Goal: Transaction & Acquisition: Purchase product/service

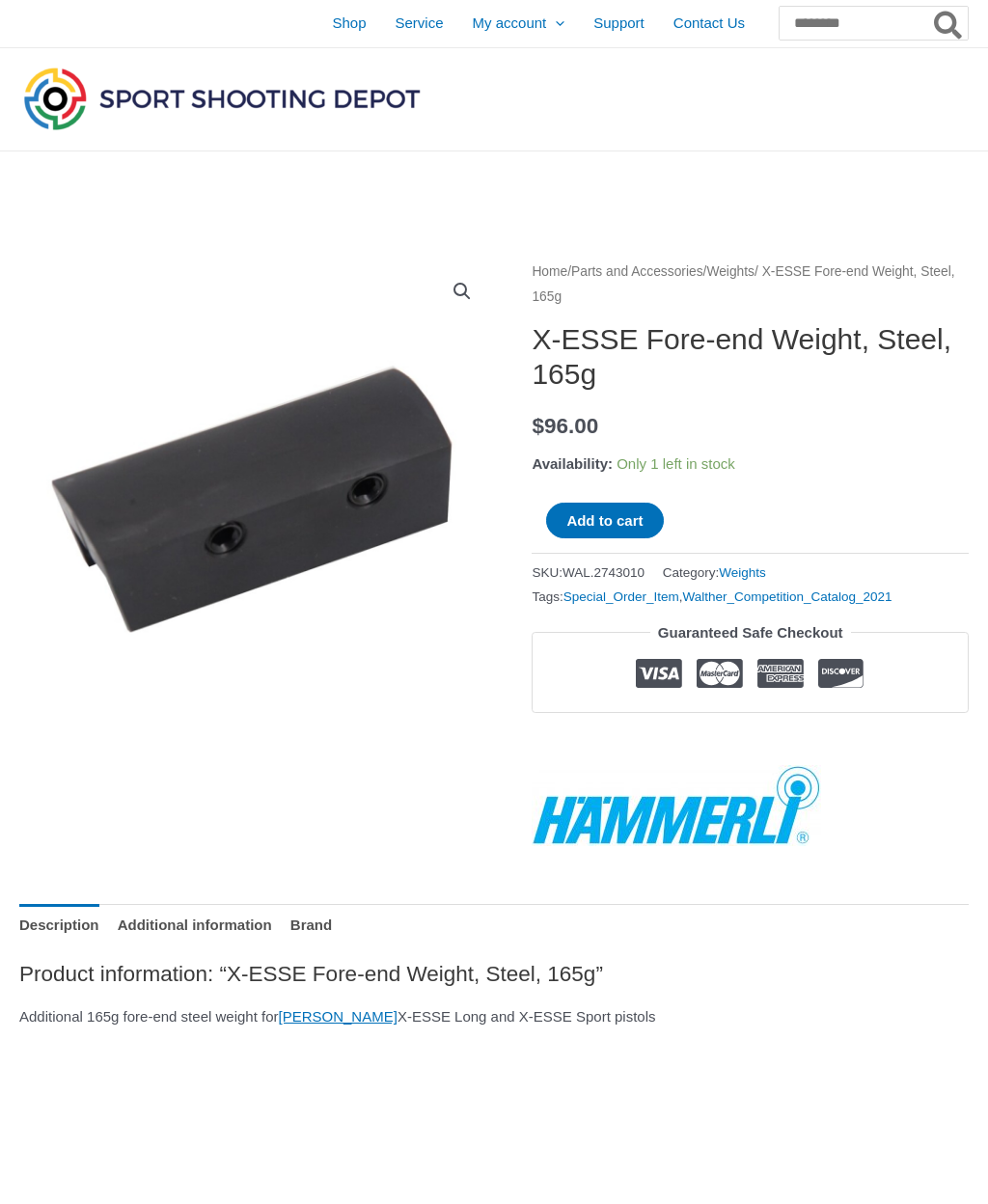
scroll to position [0, 3]
click at [332, 21] on span "Shop" at bounding box center [348, 24] width 34 height 48
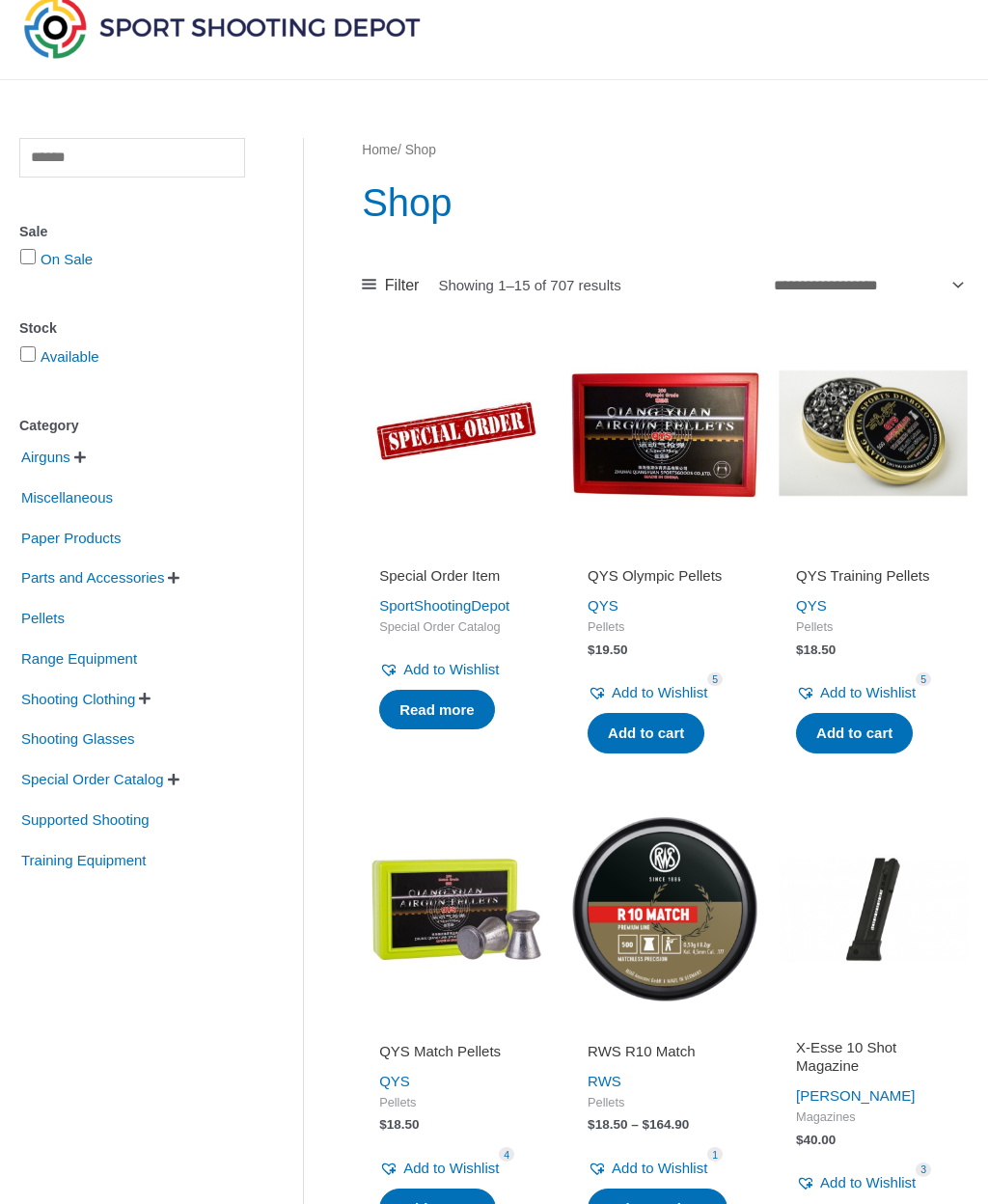
scroll to position [67, 0]
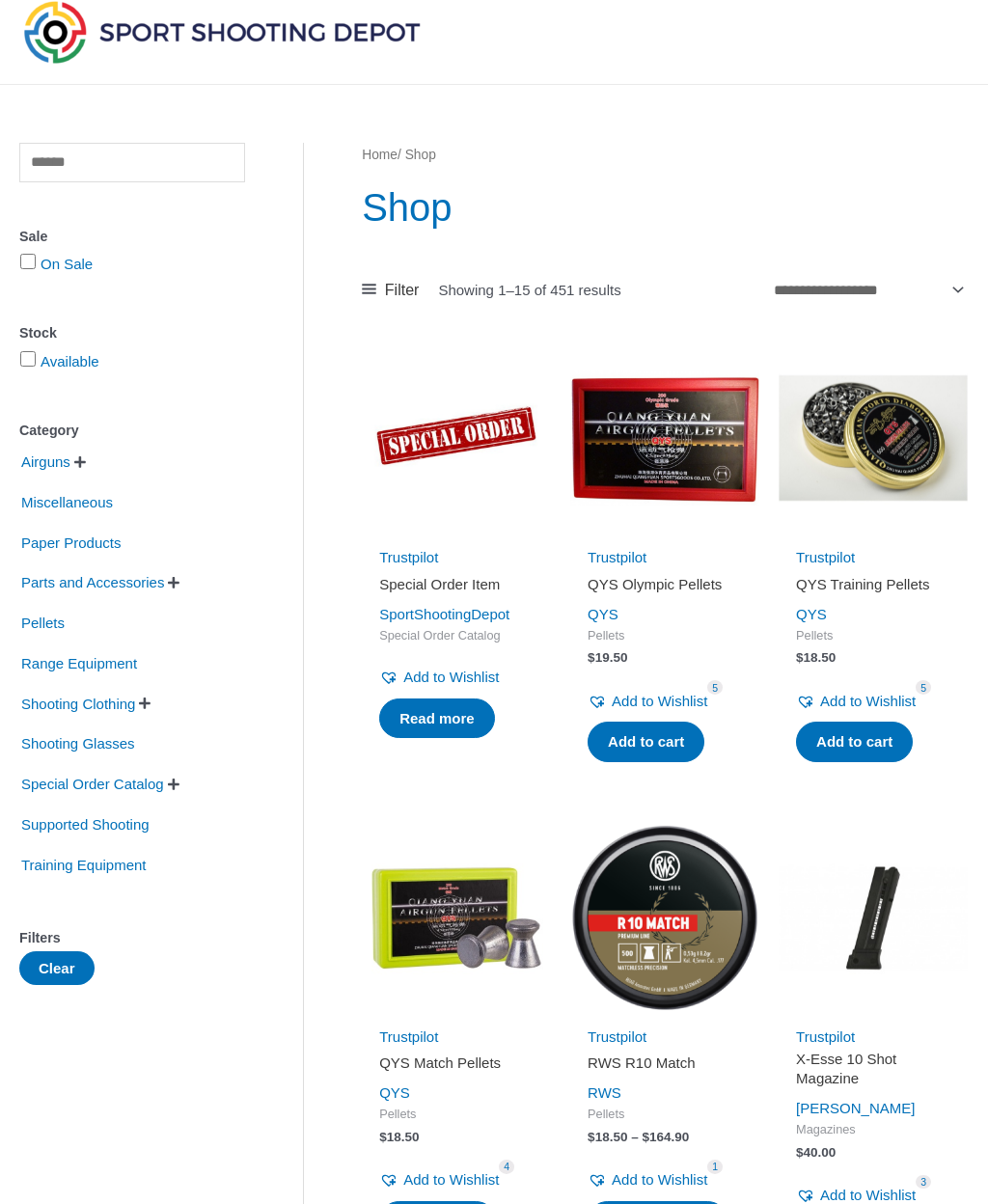
click at [162, 585] on span "Parts and Accessories" at bounding box center [93, 582] width 147 height 33
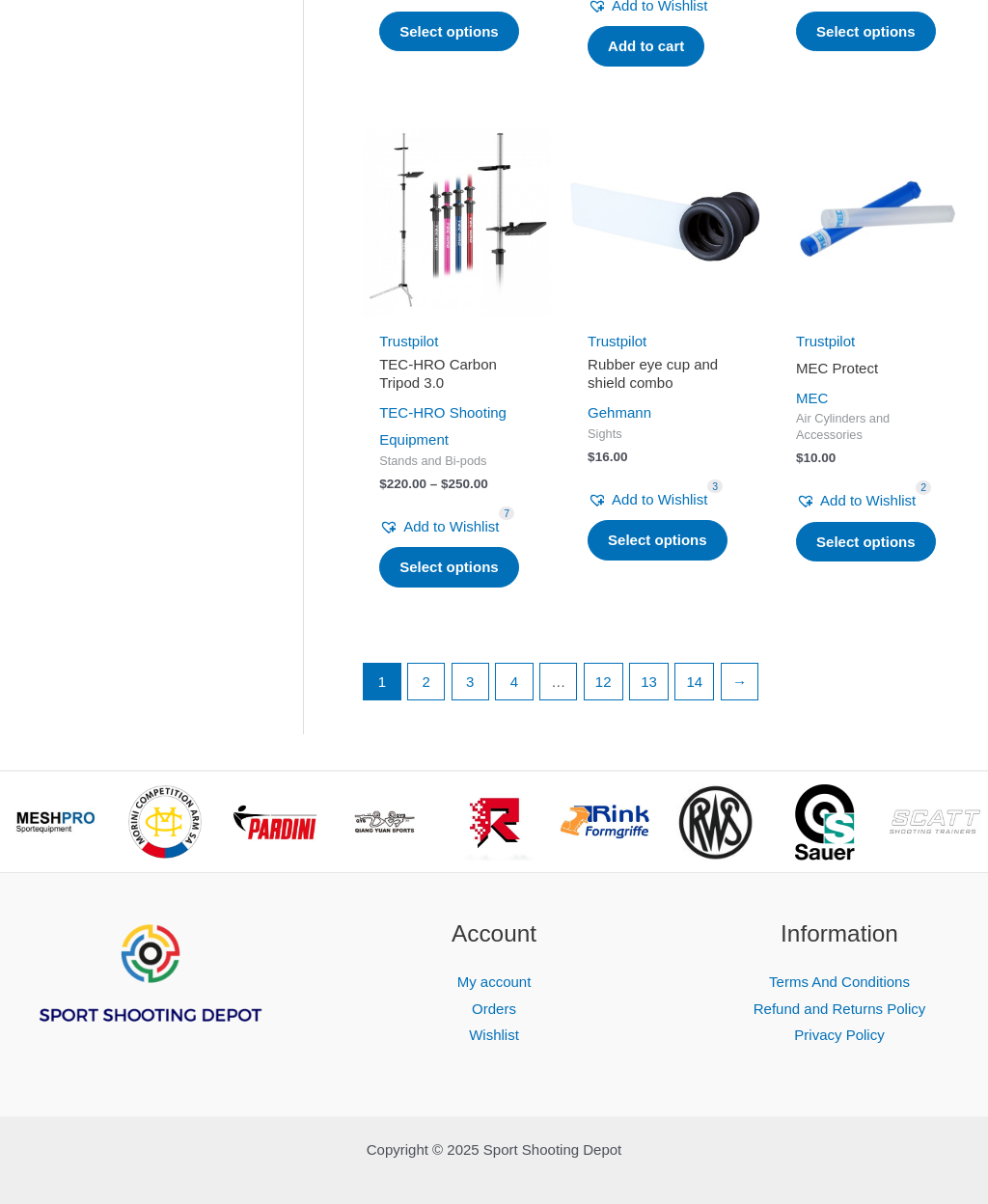
scroll to position [2304, 0]
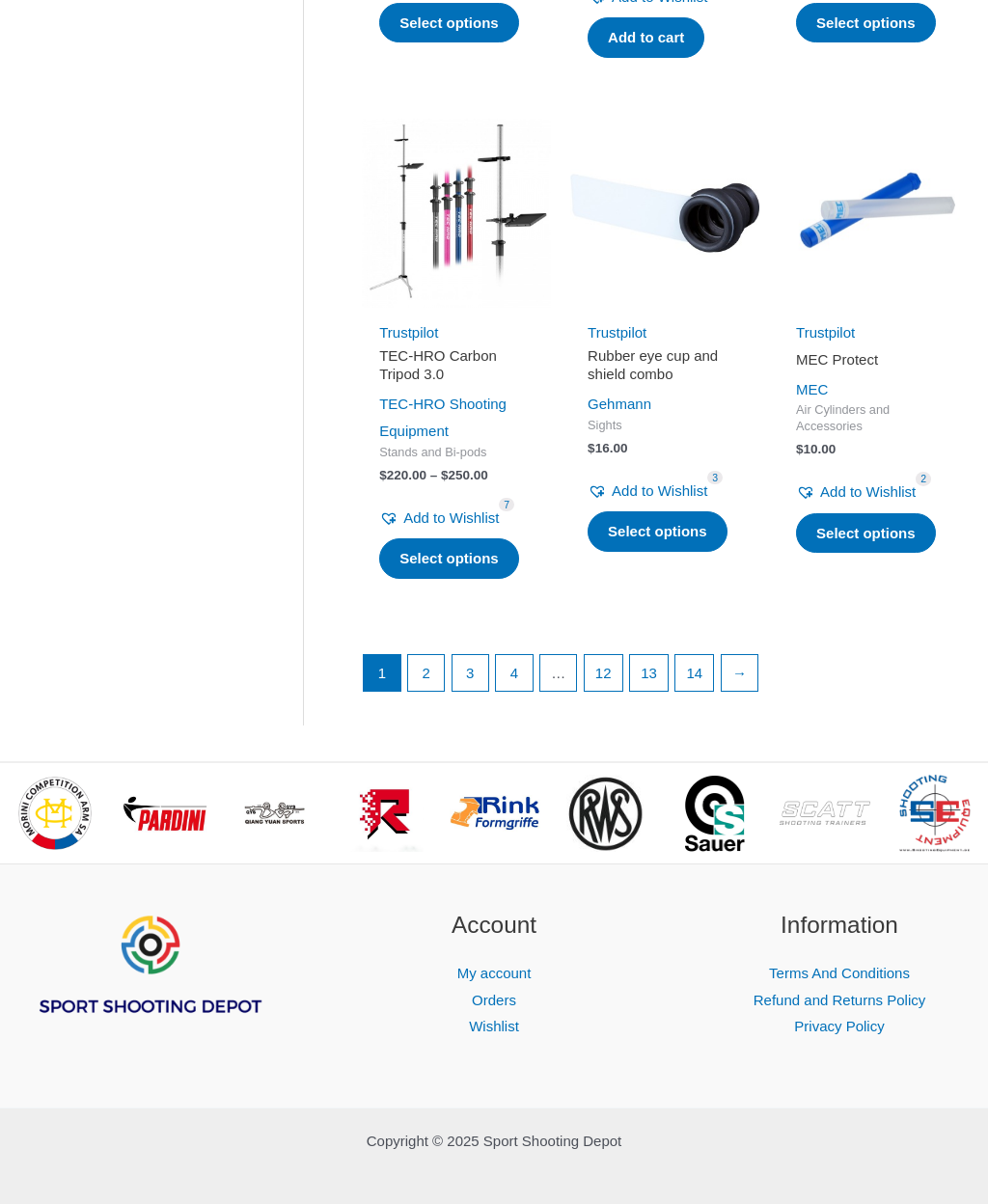
click at [433, 692] on link "2" at bounding box center [426, 673] width 37 height 37
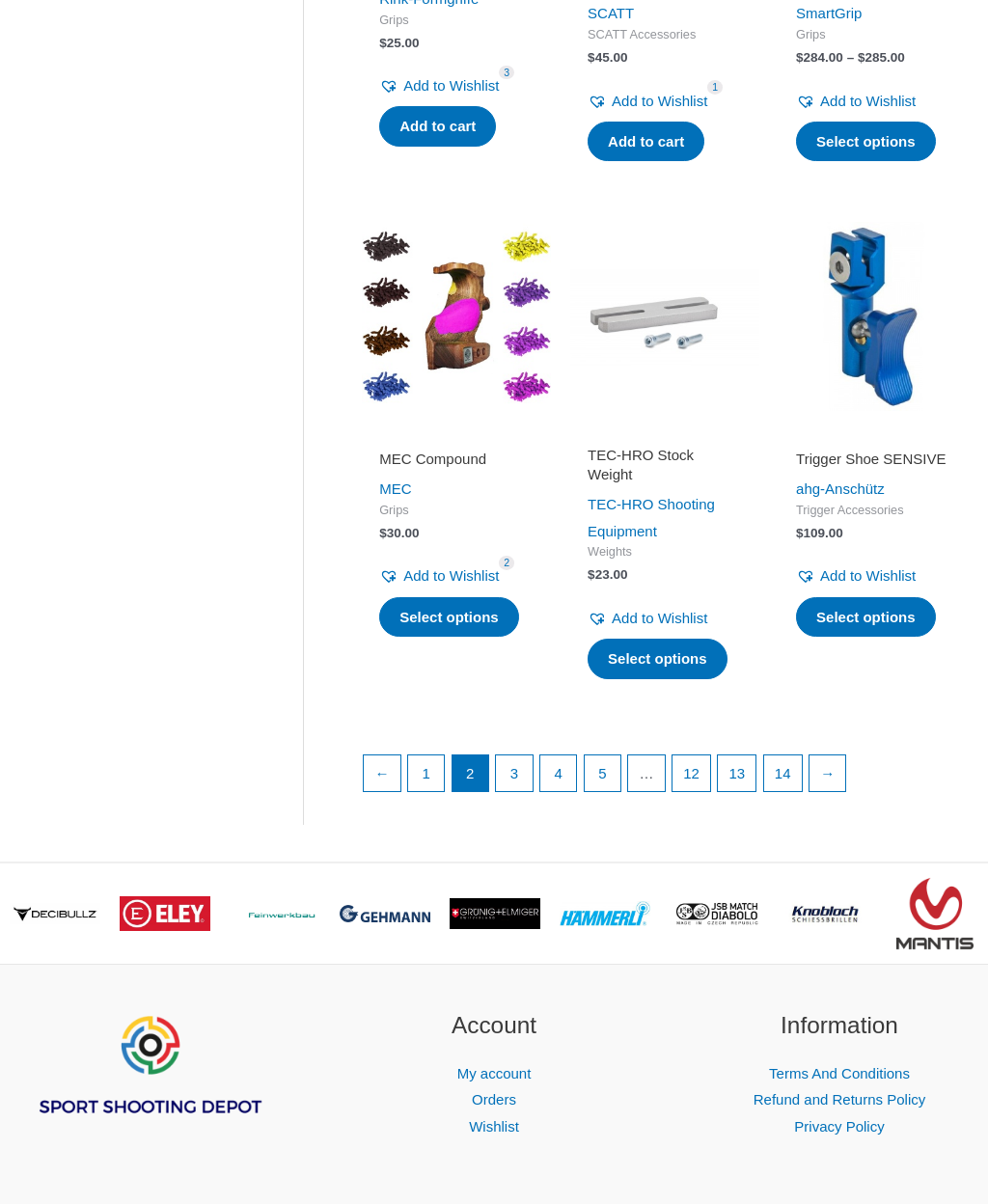
scroll to position [2238, 0]
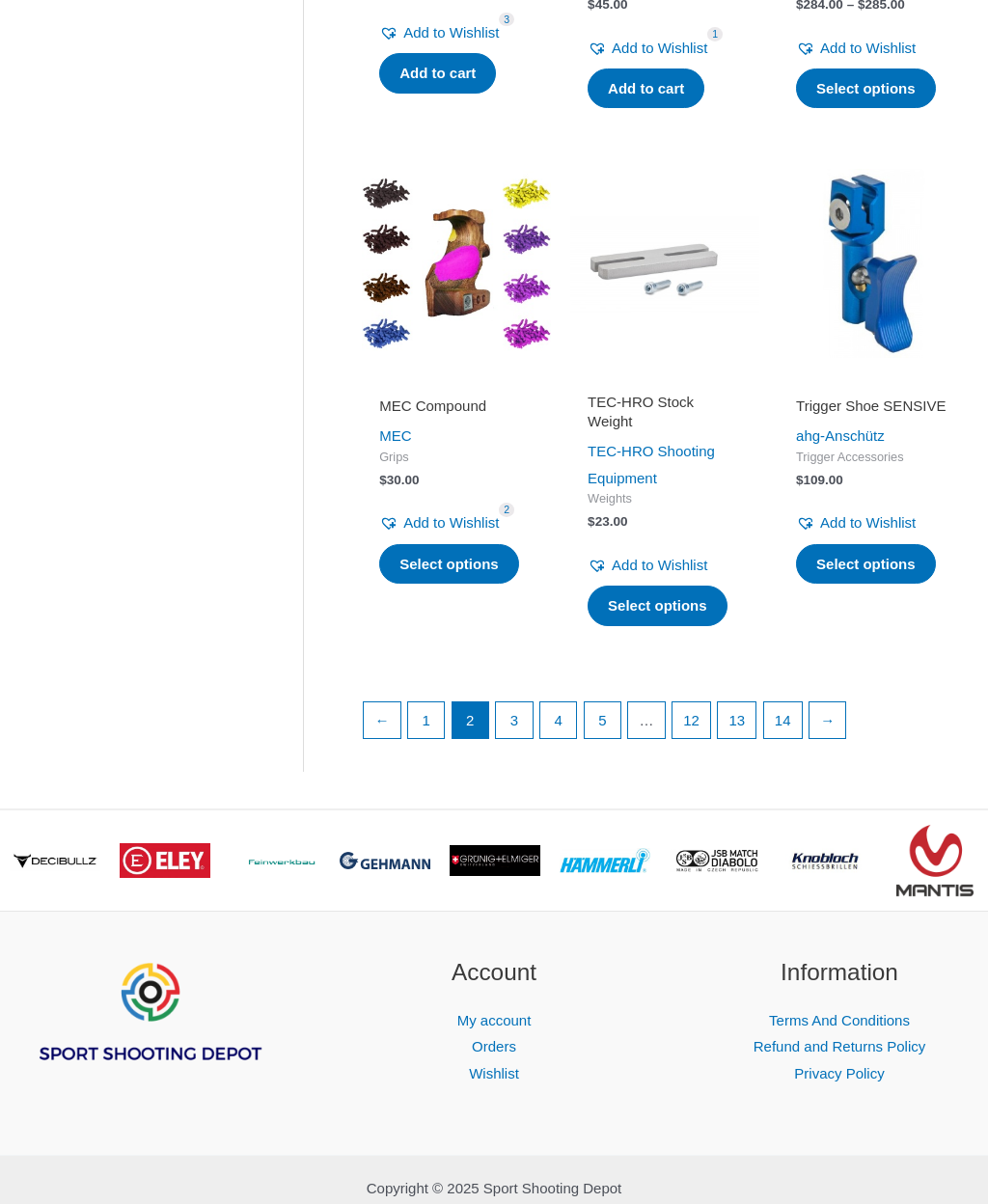
click at [522, 740] on link "3" at bounding box center [514, 721] width 37 height 37
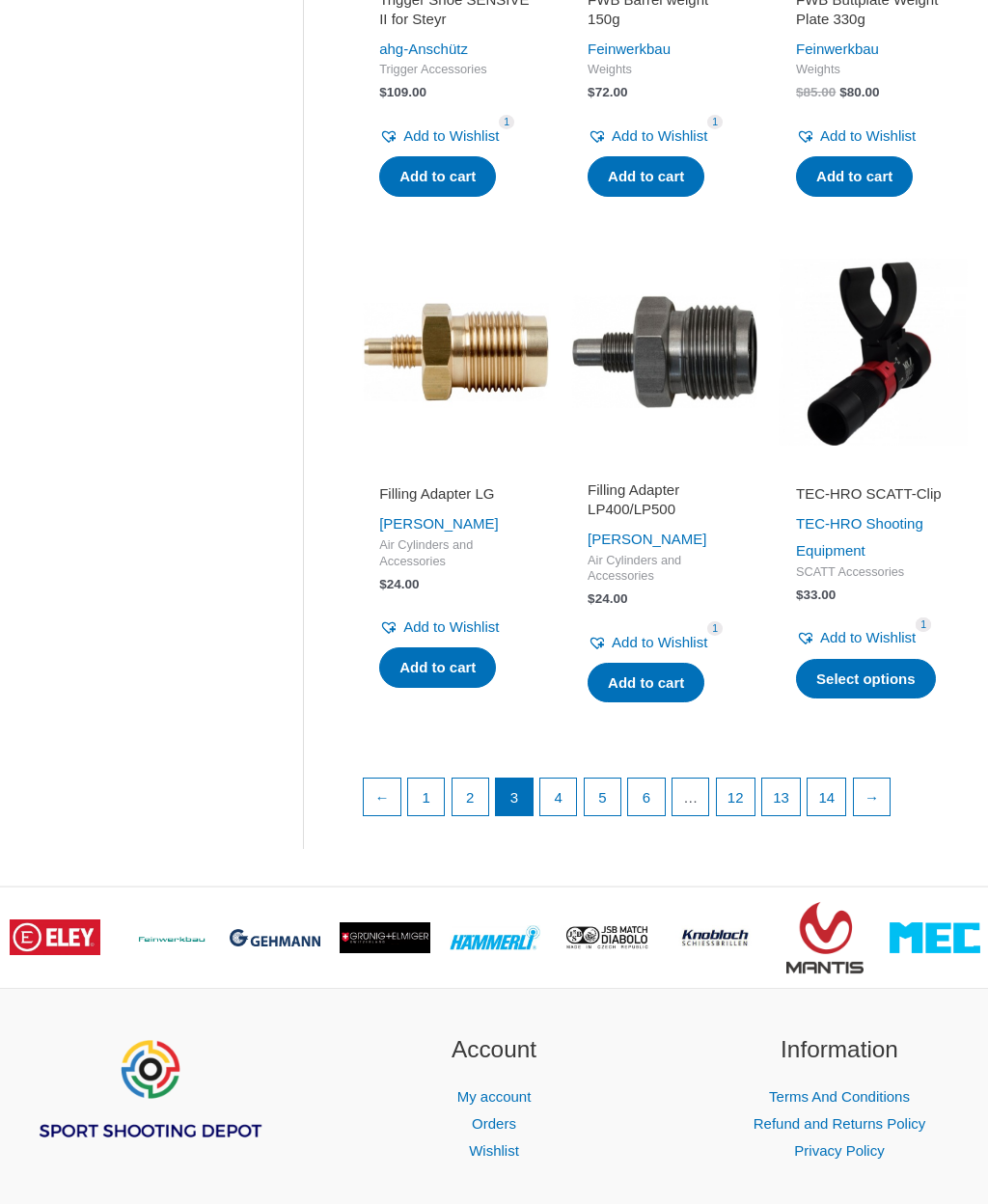
scroll to position [2184, 0]
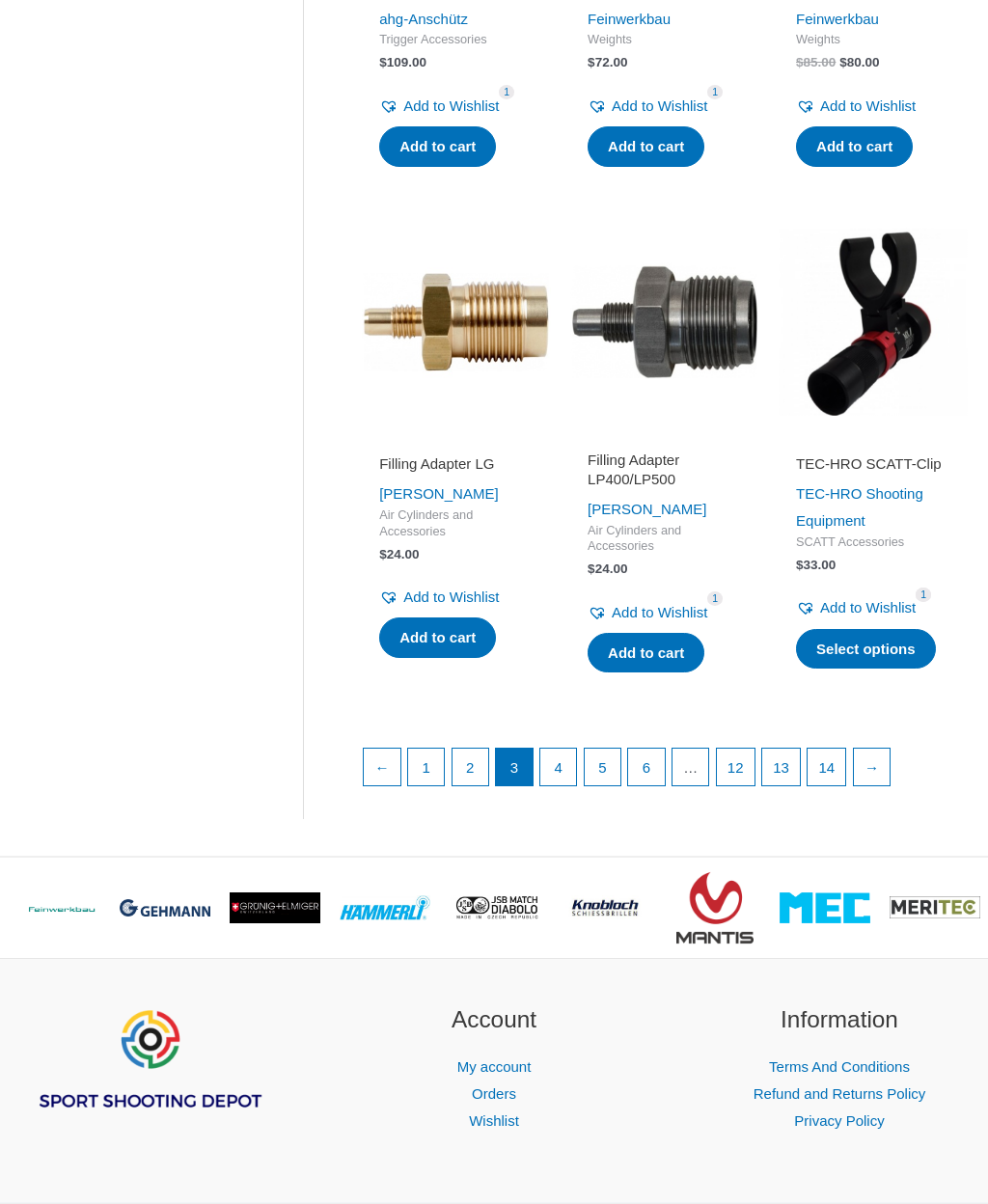
click at [561, 786] on link "4" at bounding box center [558, 767] width 37 height 37
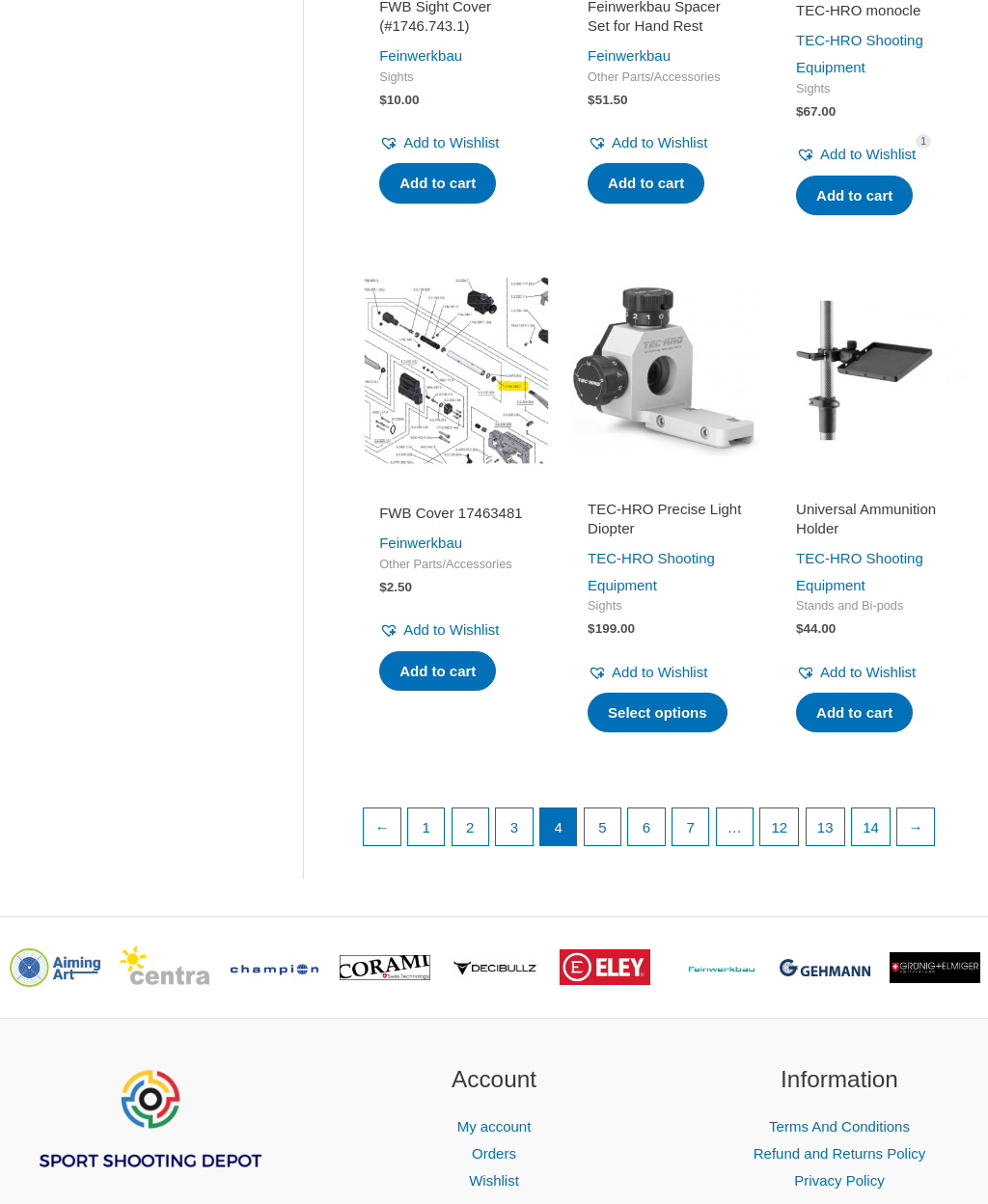
scroll to position [2166, 0]
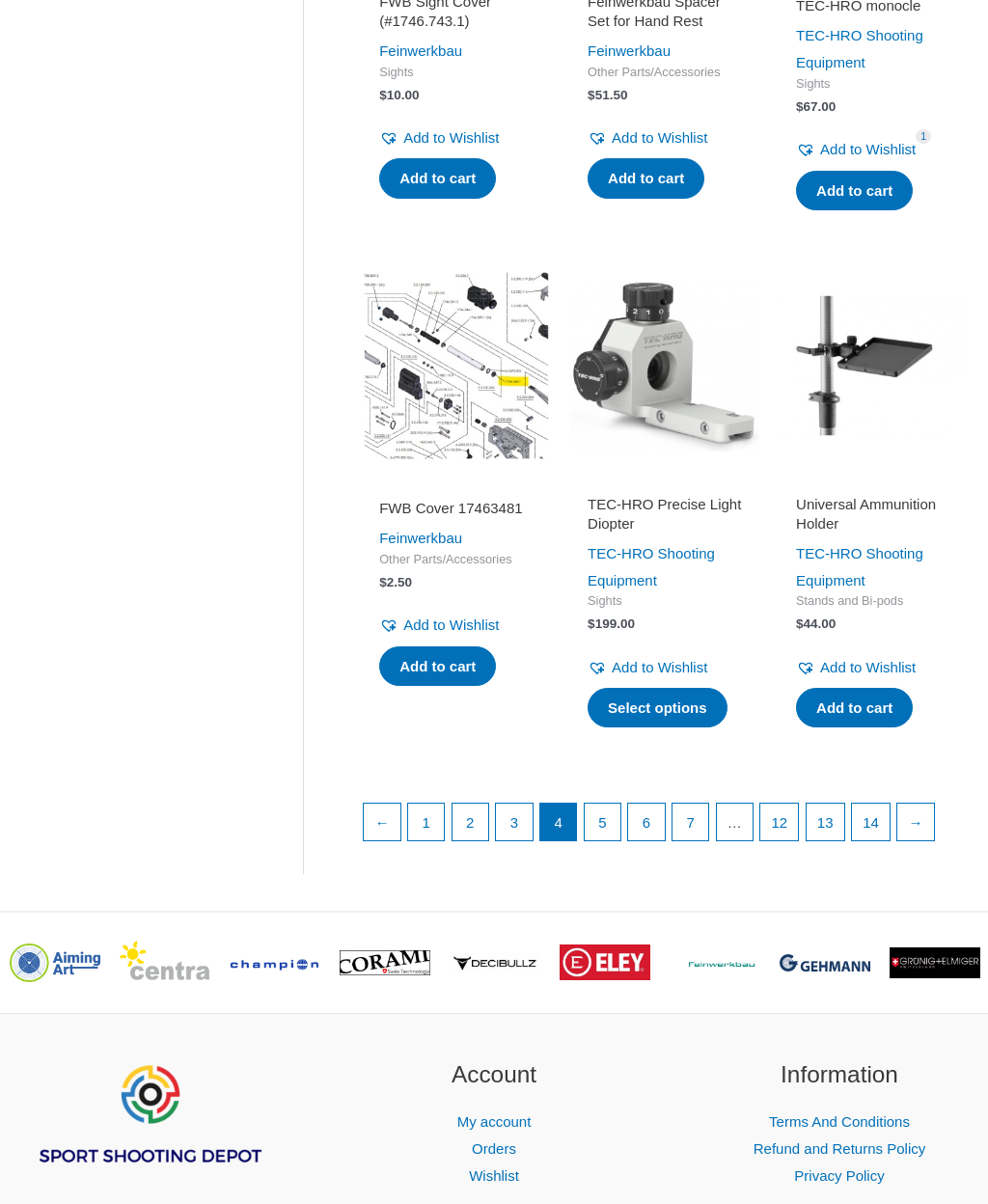
click at [616, 842] on link "5" at bounding box center [602, 822] width 37 height 37
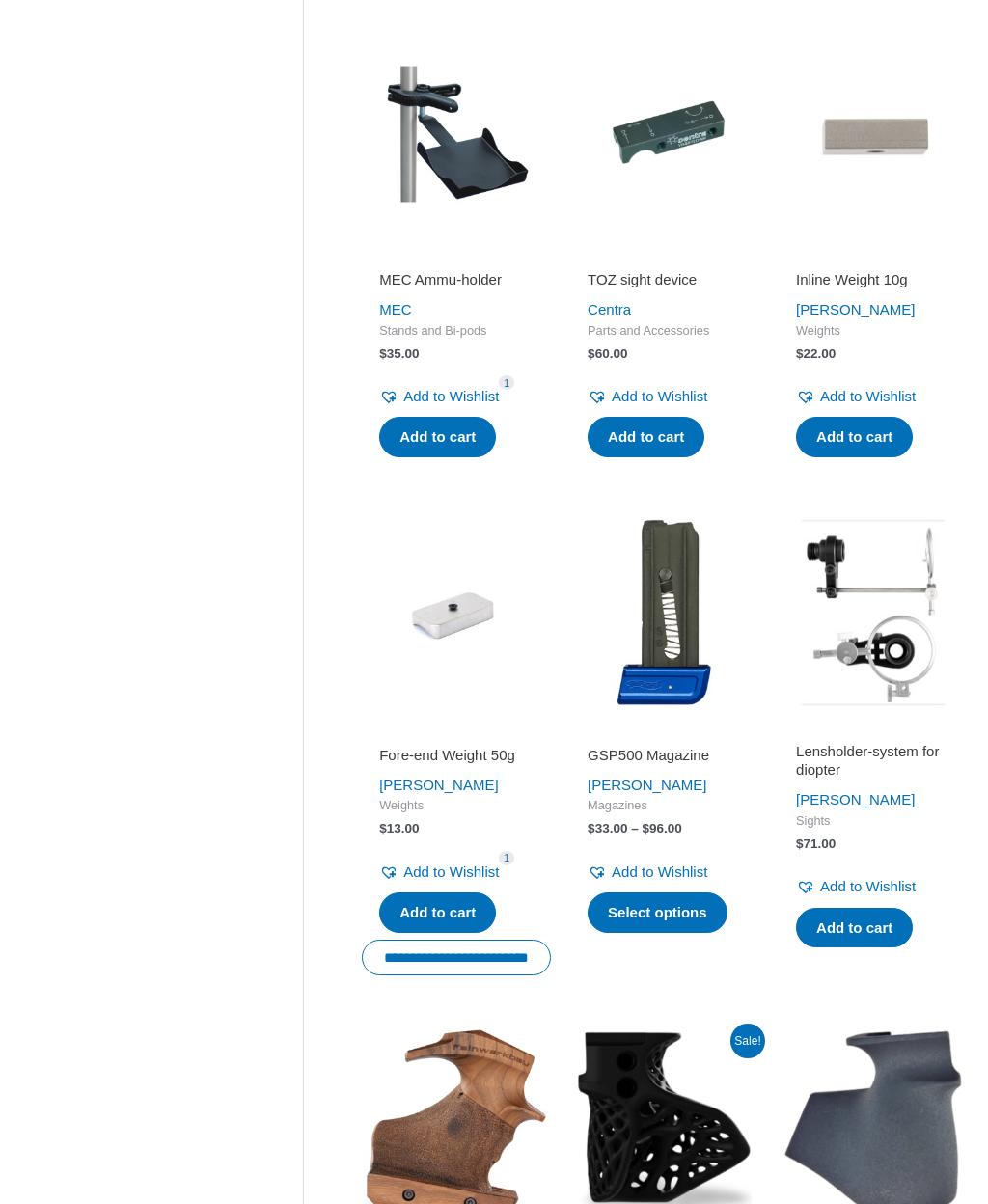
scroll to position [1428, 0]
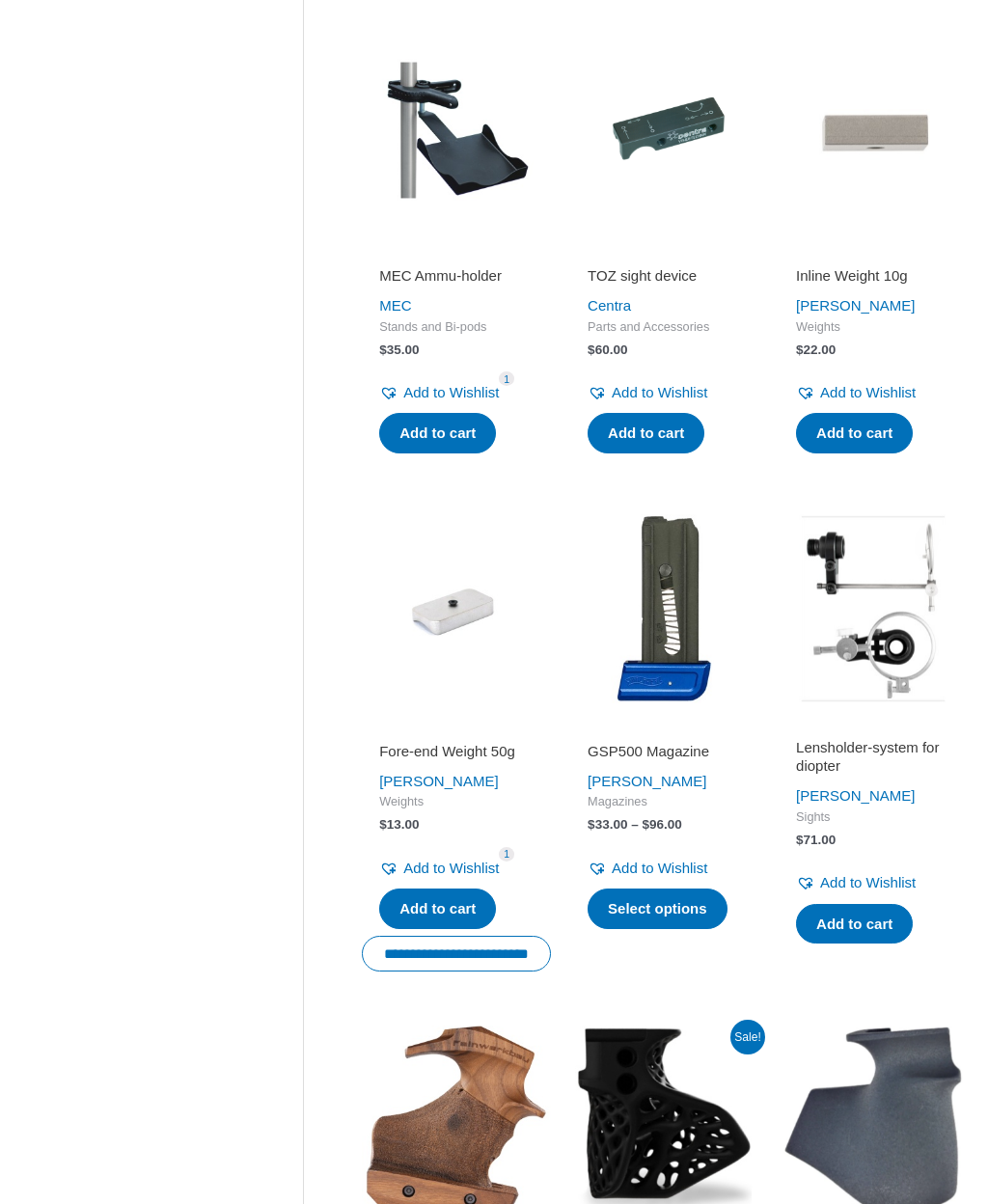
click at [665, 678] on img at bounding box center [665, 609] width 190 height 189
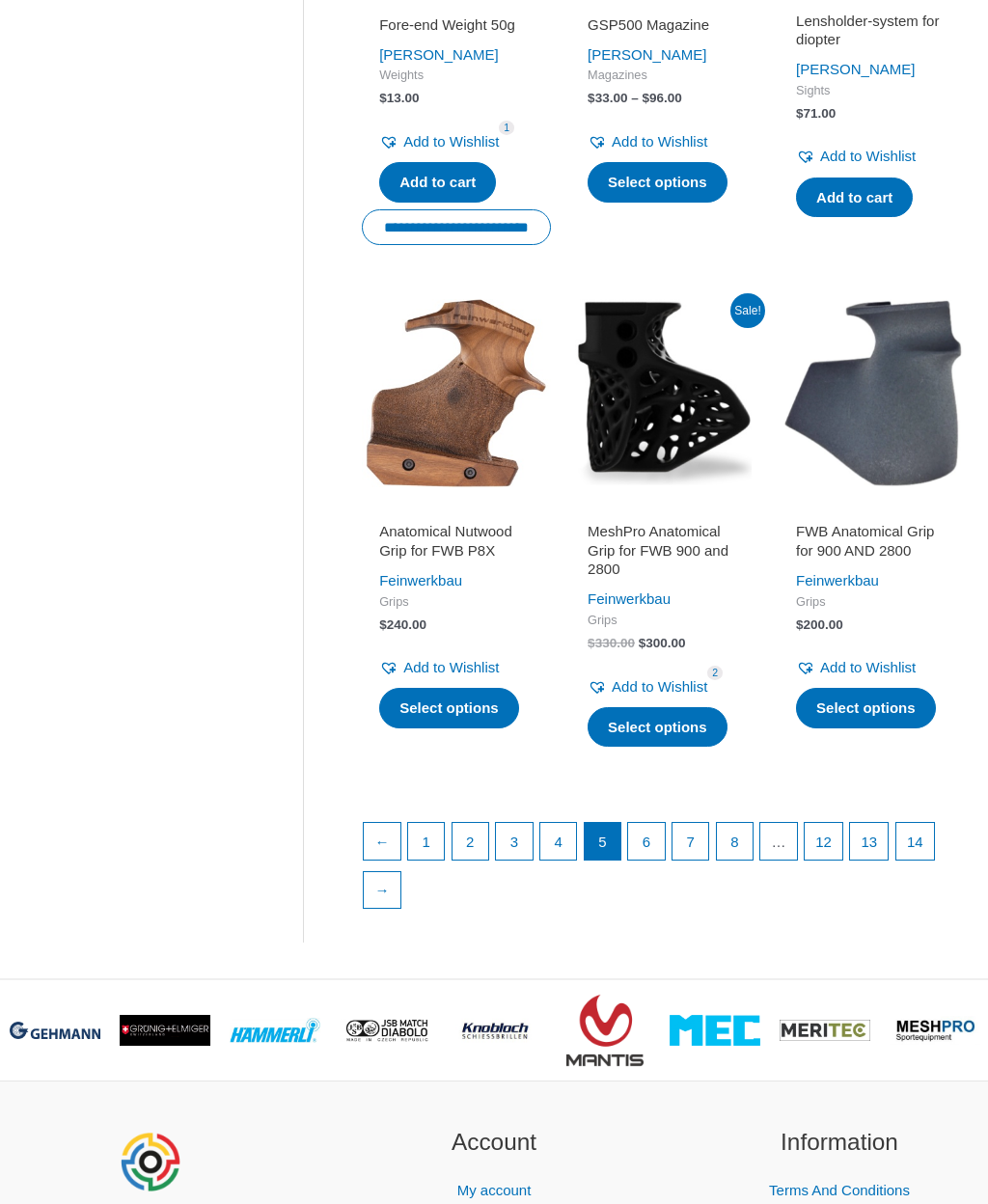
scroll to position [2154, 0]
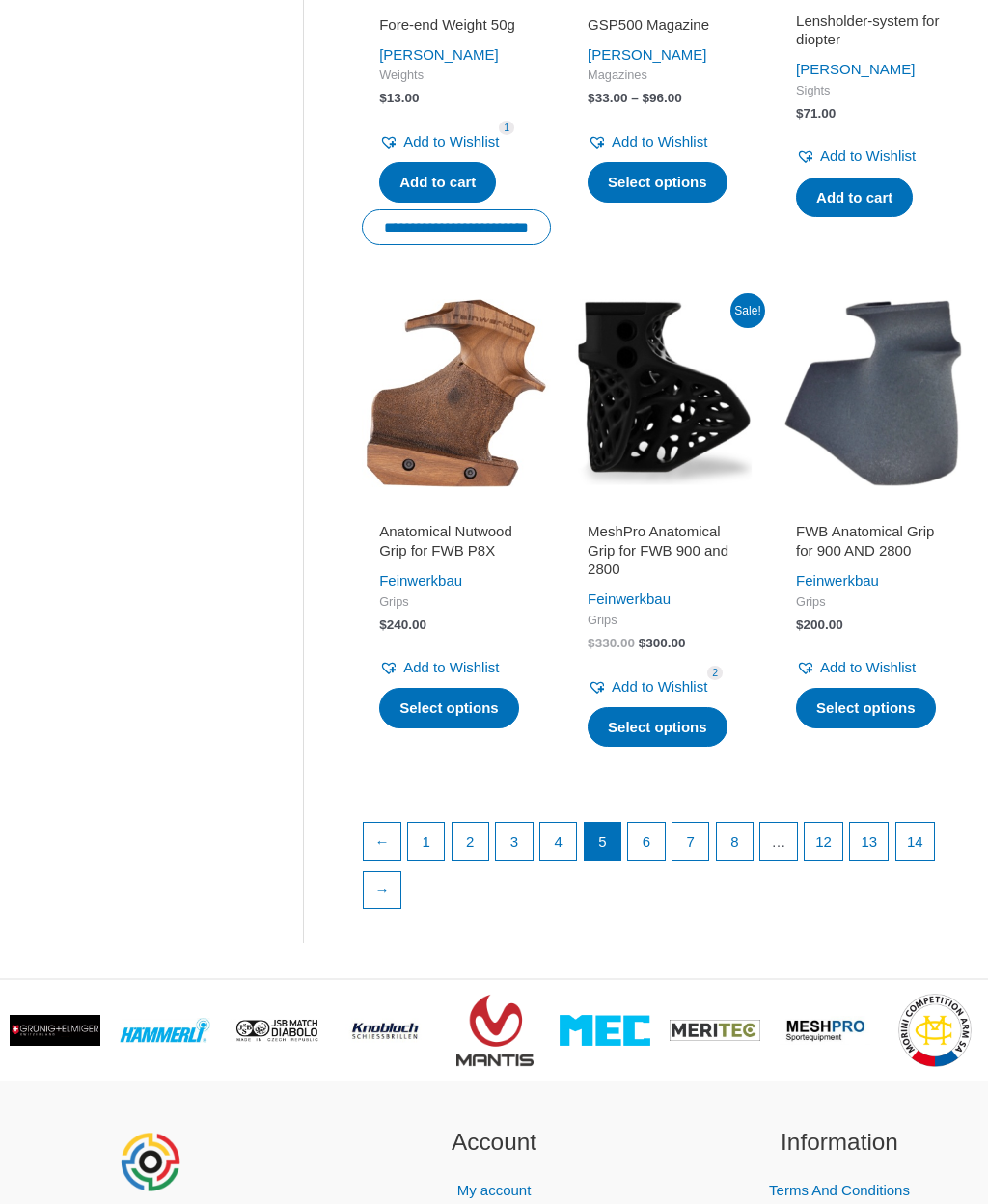
click at [653, 860] on link "6" at bounding box center [646, 841] width 37 height 37
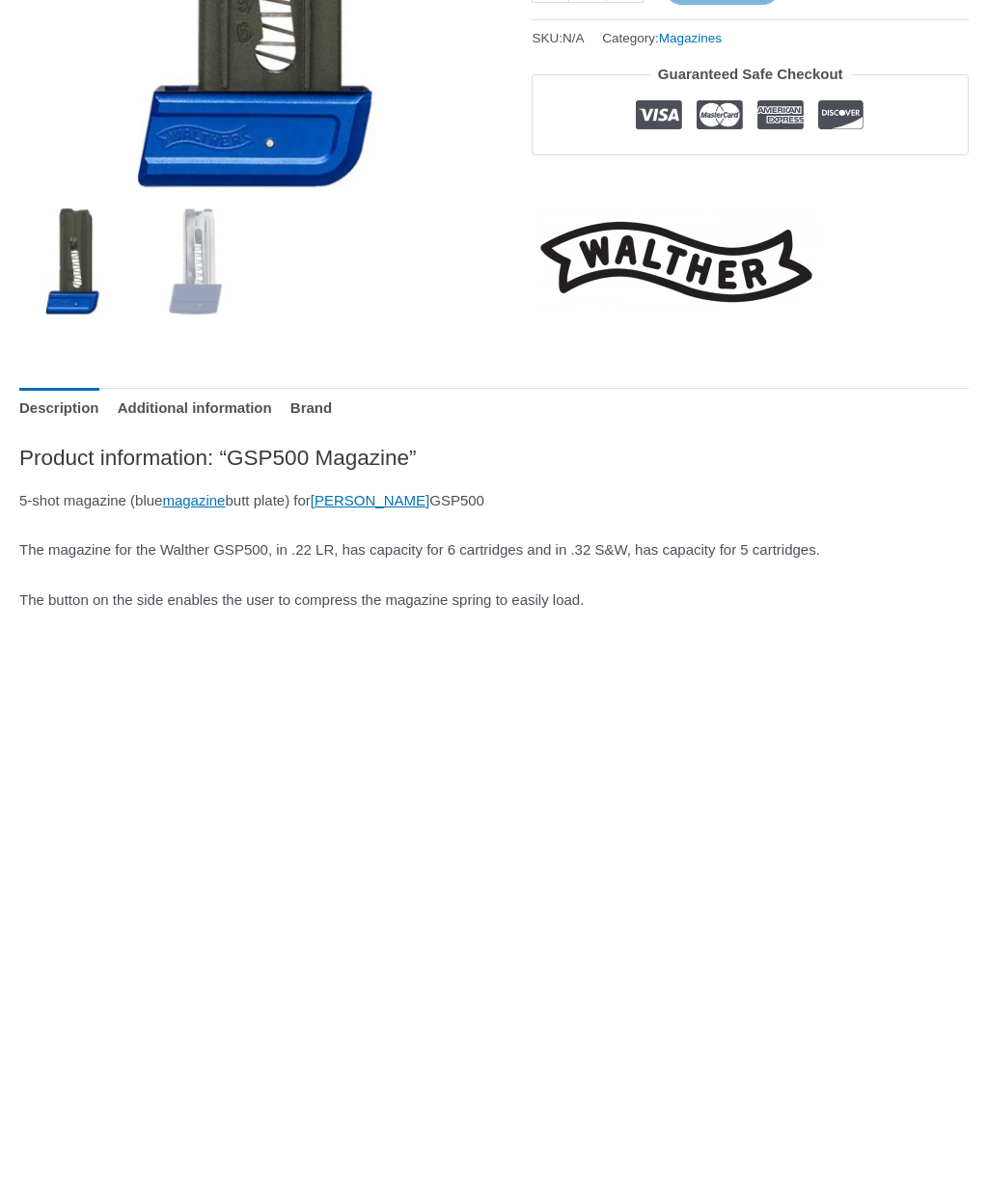
scroll to position [548, 0]
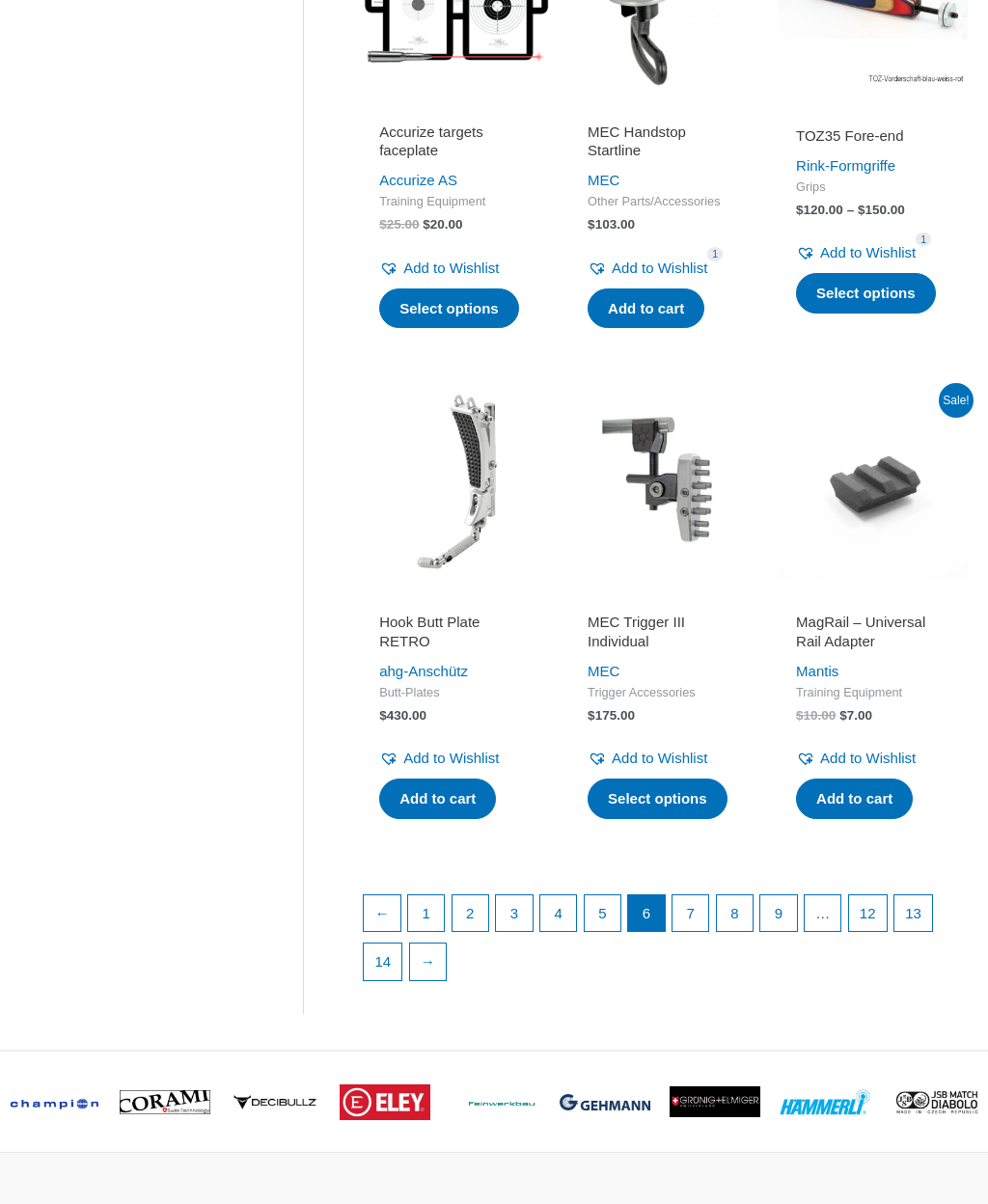
scroll to position [2019, 0]
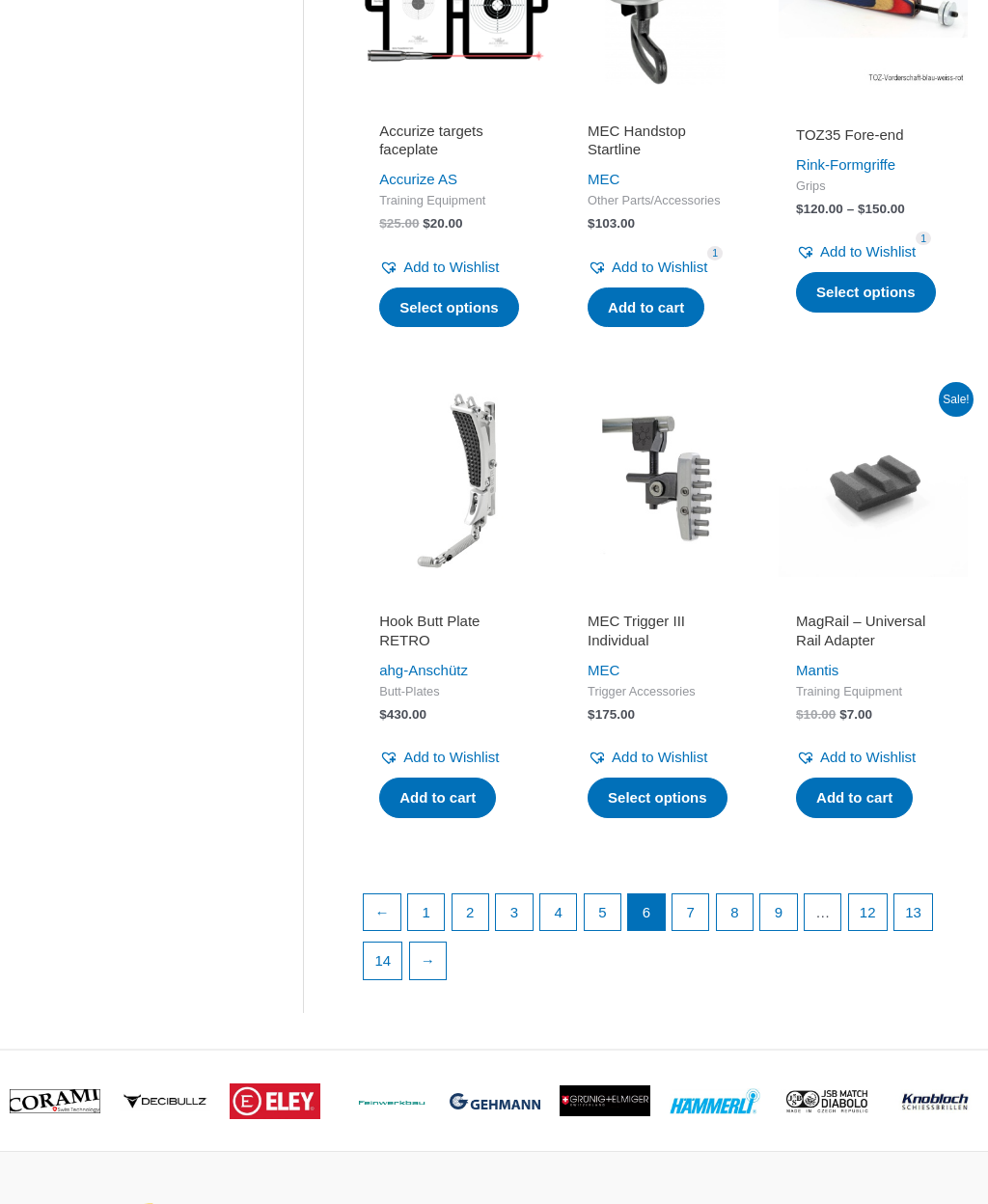
click at [710, 931] on link "7" at bounding box center [690, 912] width 37 height 37
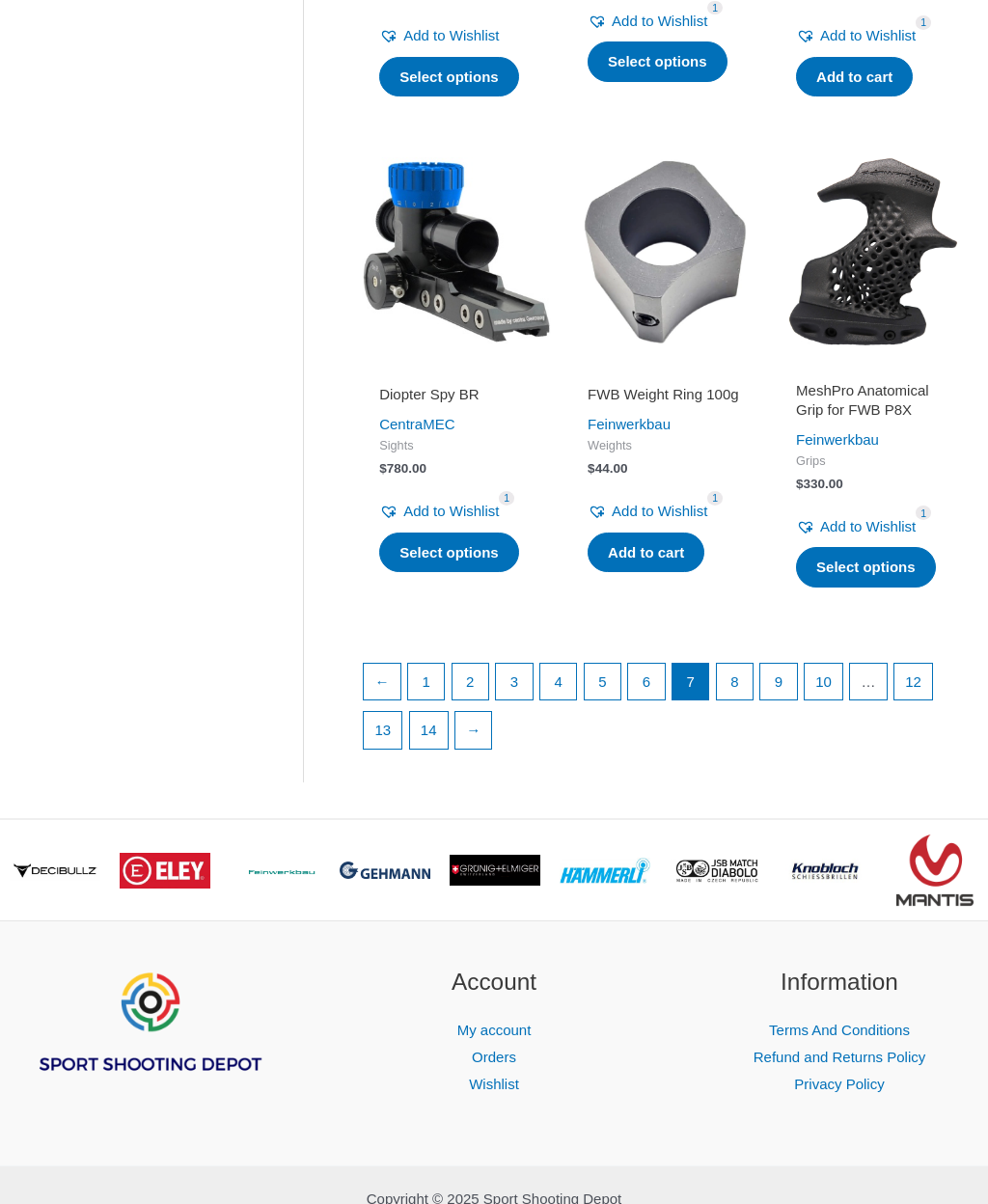
scroll to position [2300, 0]
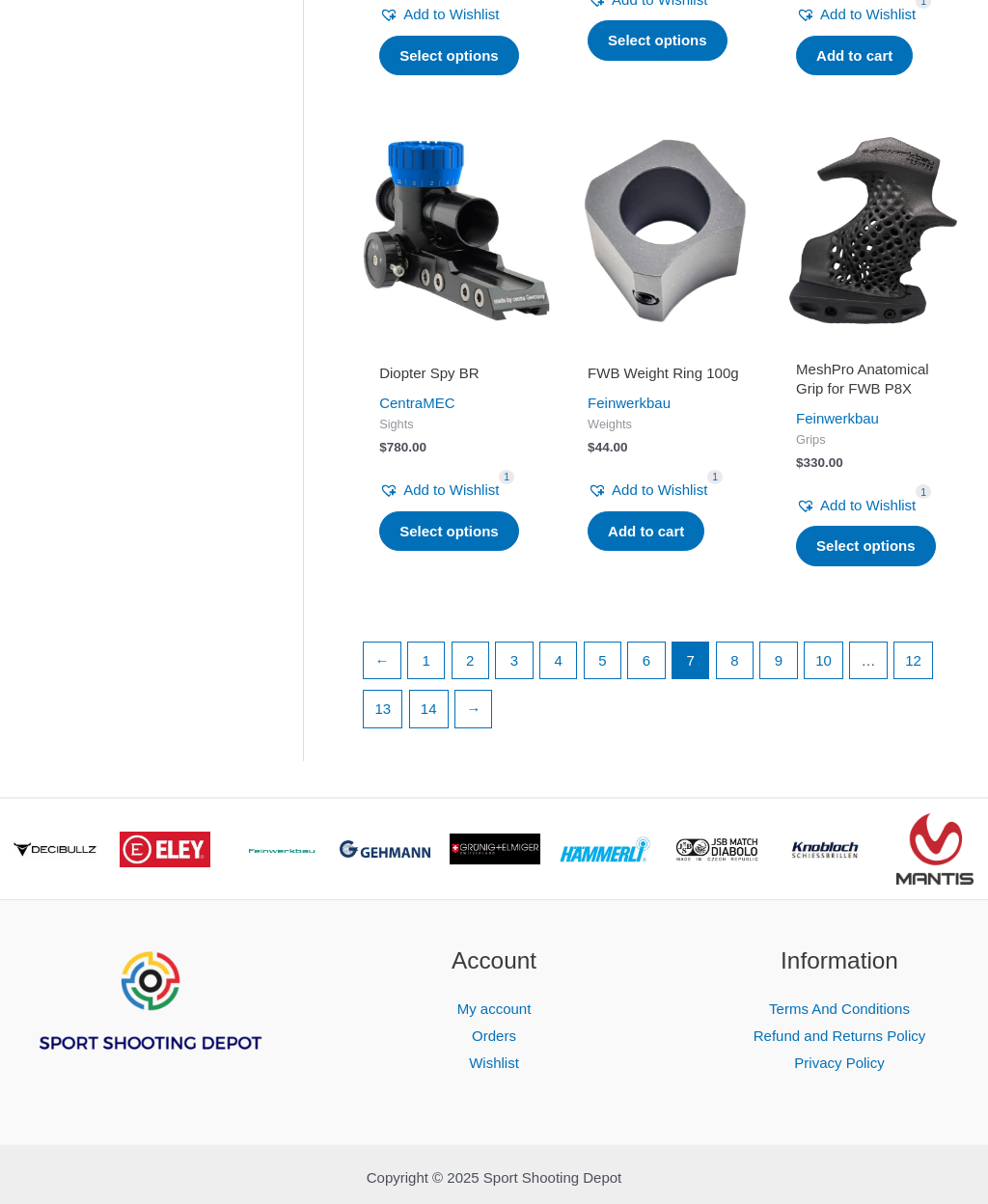
click at [754, 680] on link "8" at bounding box center [734, 661] width 37 height 37
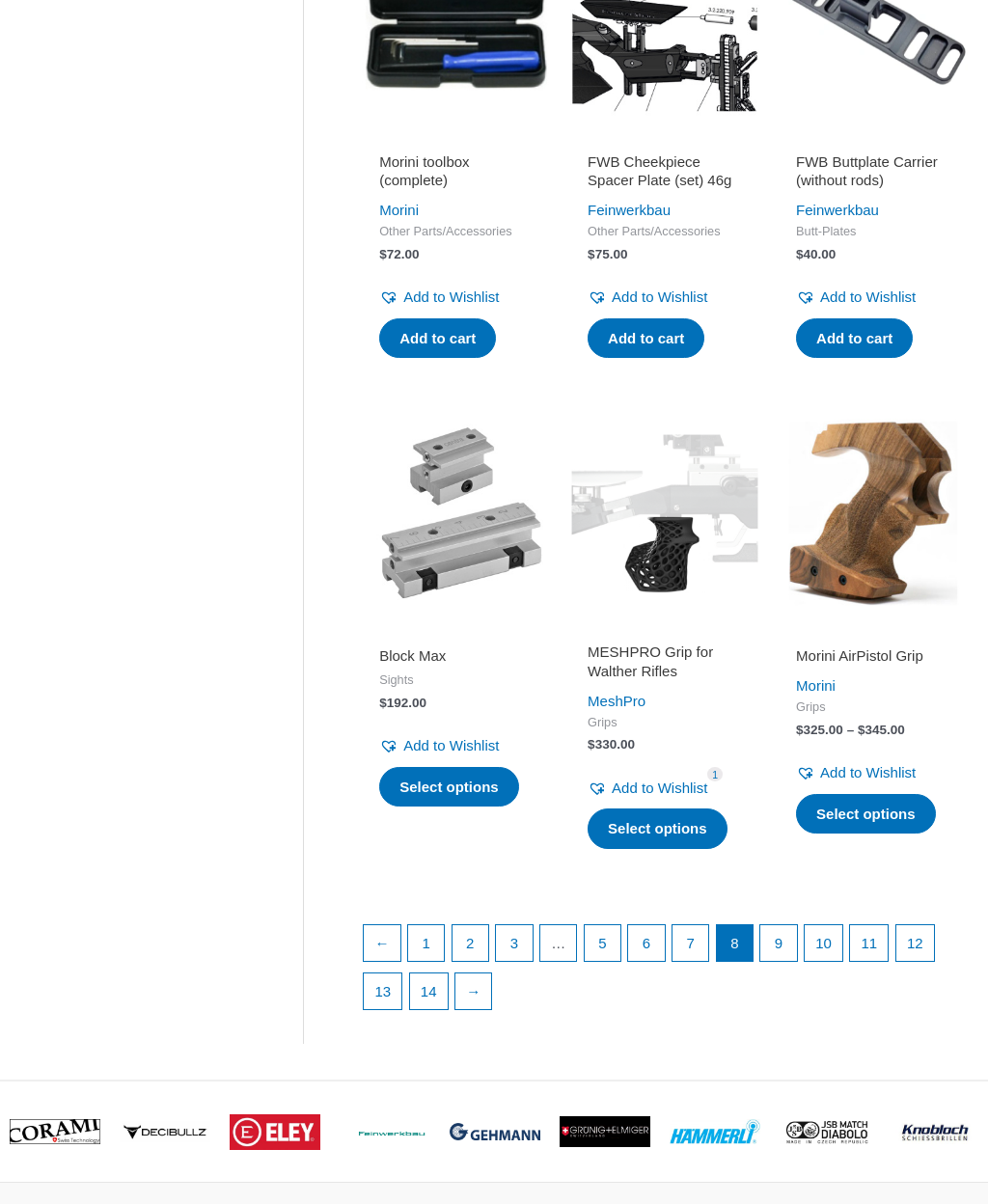
scroll to position [2008, 0]
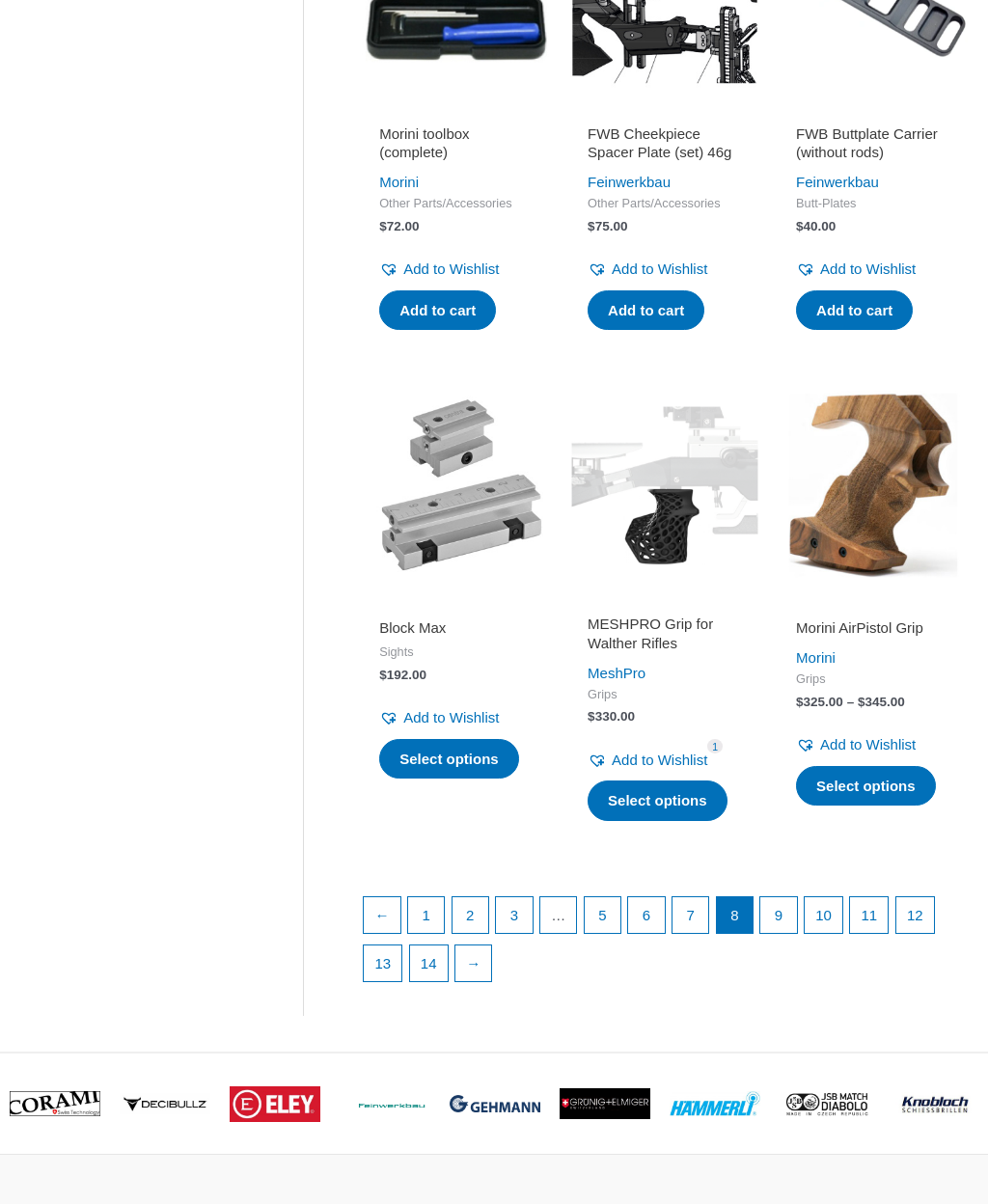
click at [798, 935] on link "9" at bounding box center [778, 916] width 37 height 37
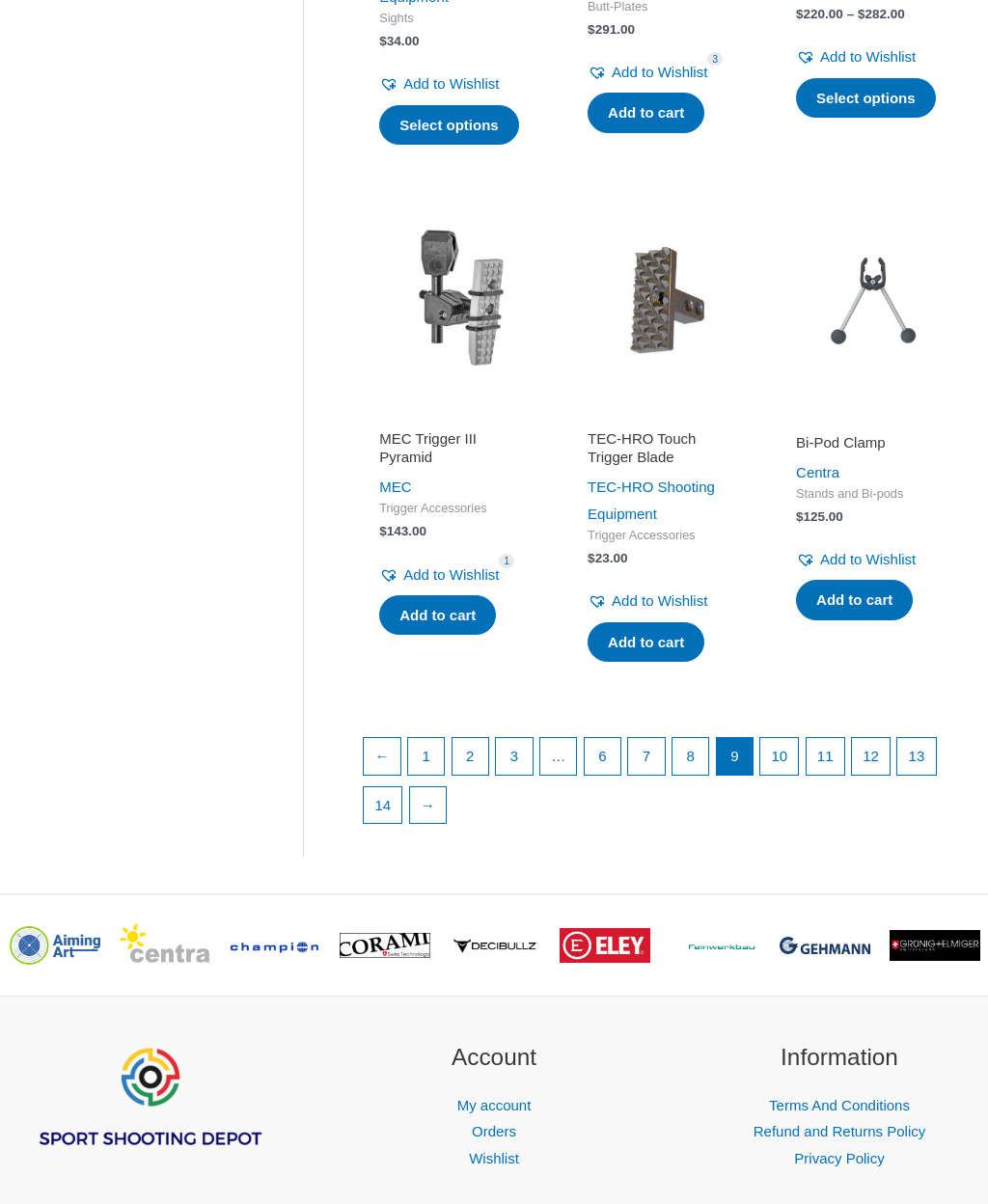
scroll to position [2238, 0]
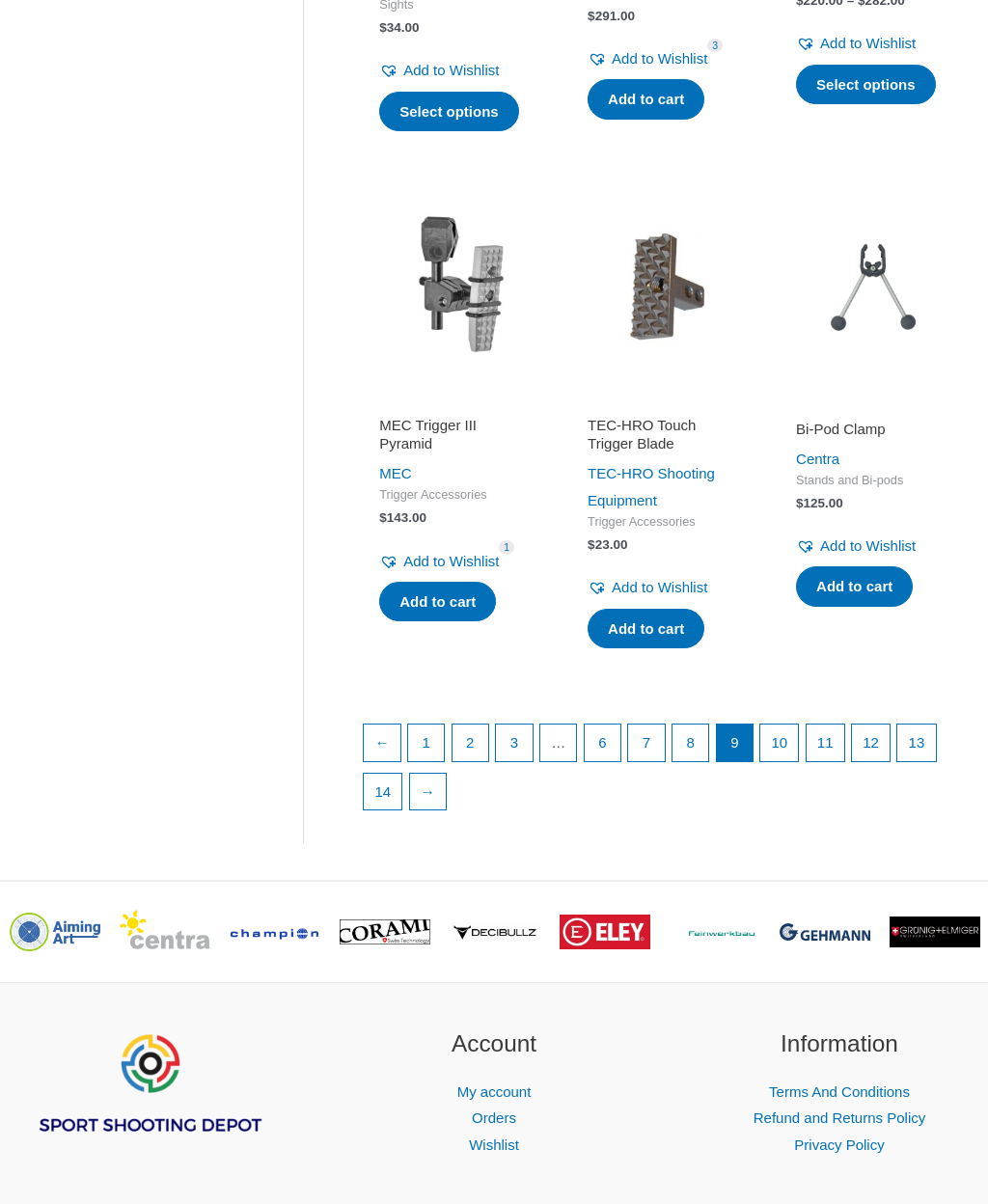
click at [798, 753] on link "10" at bounding box center [779, 742] width 38 height 37
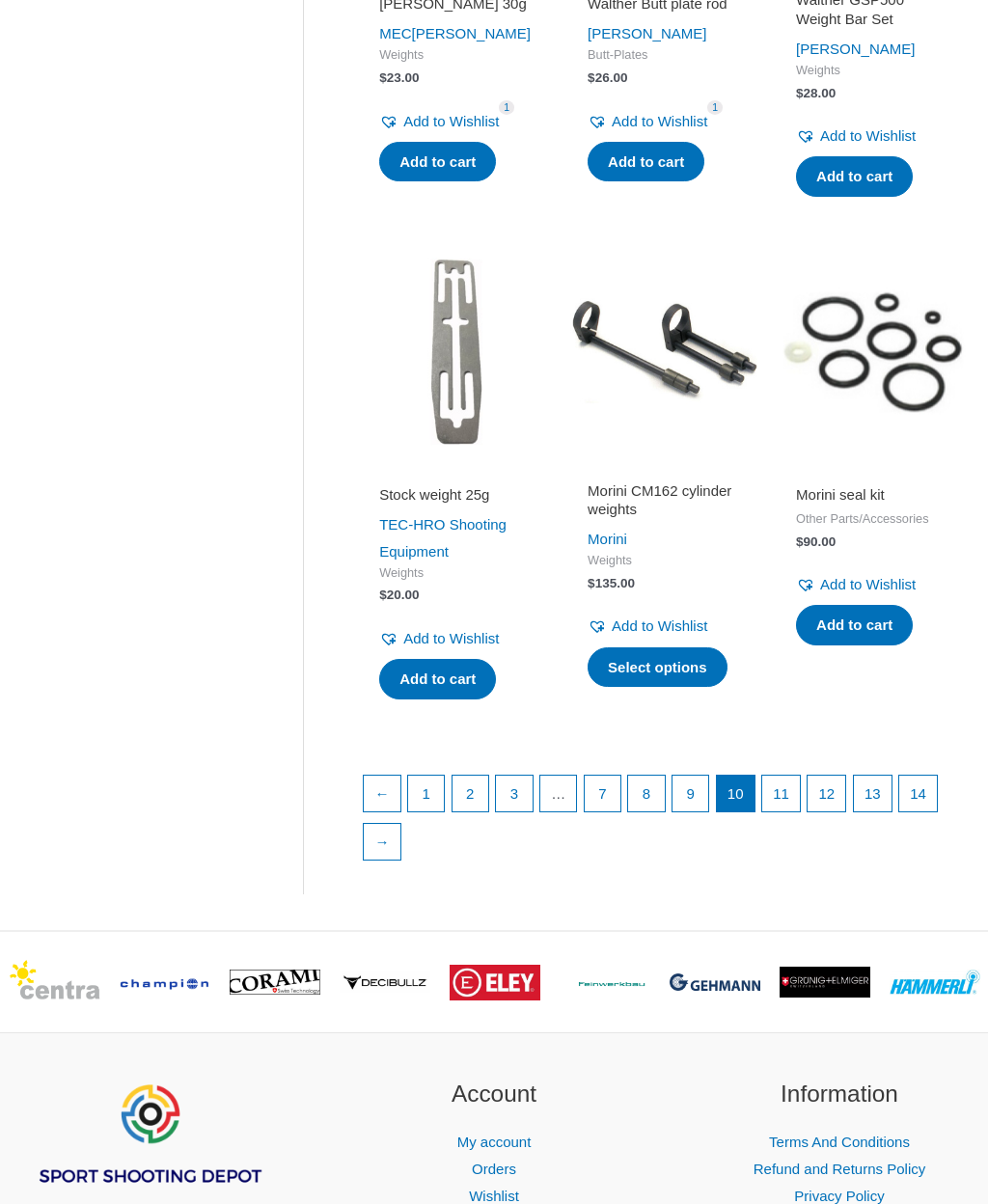
scroll to position [2167, 0]
click at [799, 799] on link "11" at bounding box center [781, 793] width 38 height 37
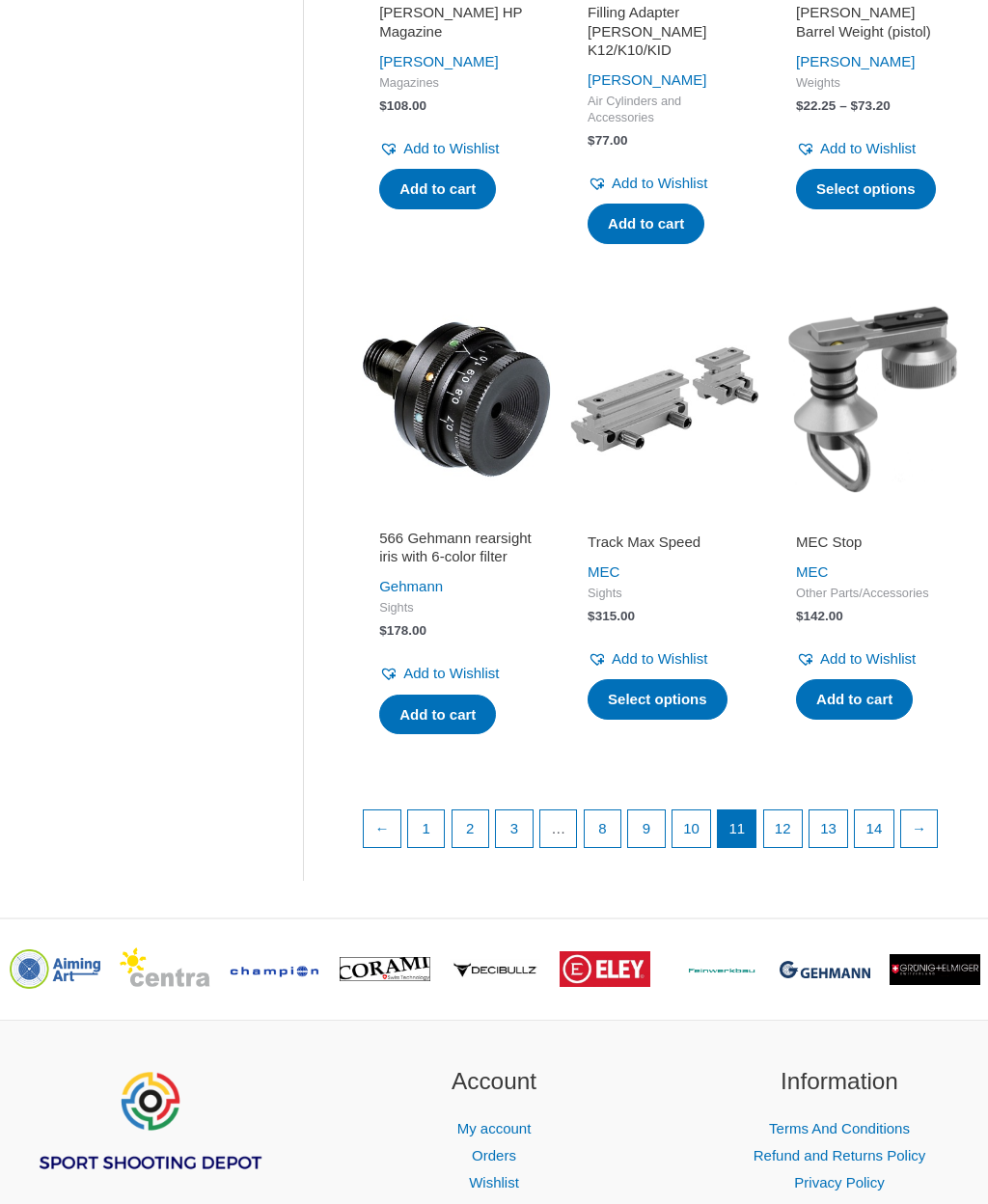
scroll to position [2126, 0]
click at [801, 846] on link "12" at bounding box center [783, 828] width 38 height 37
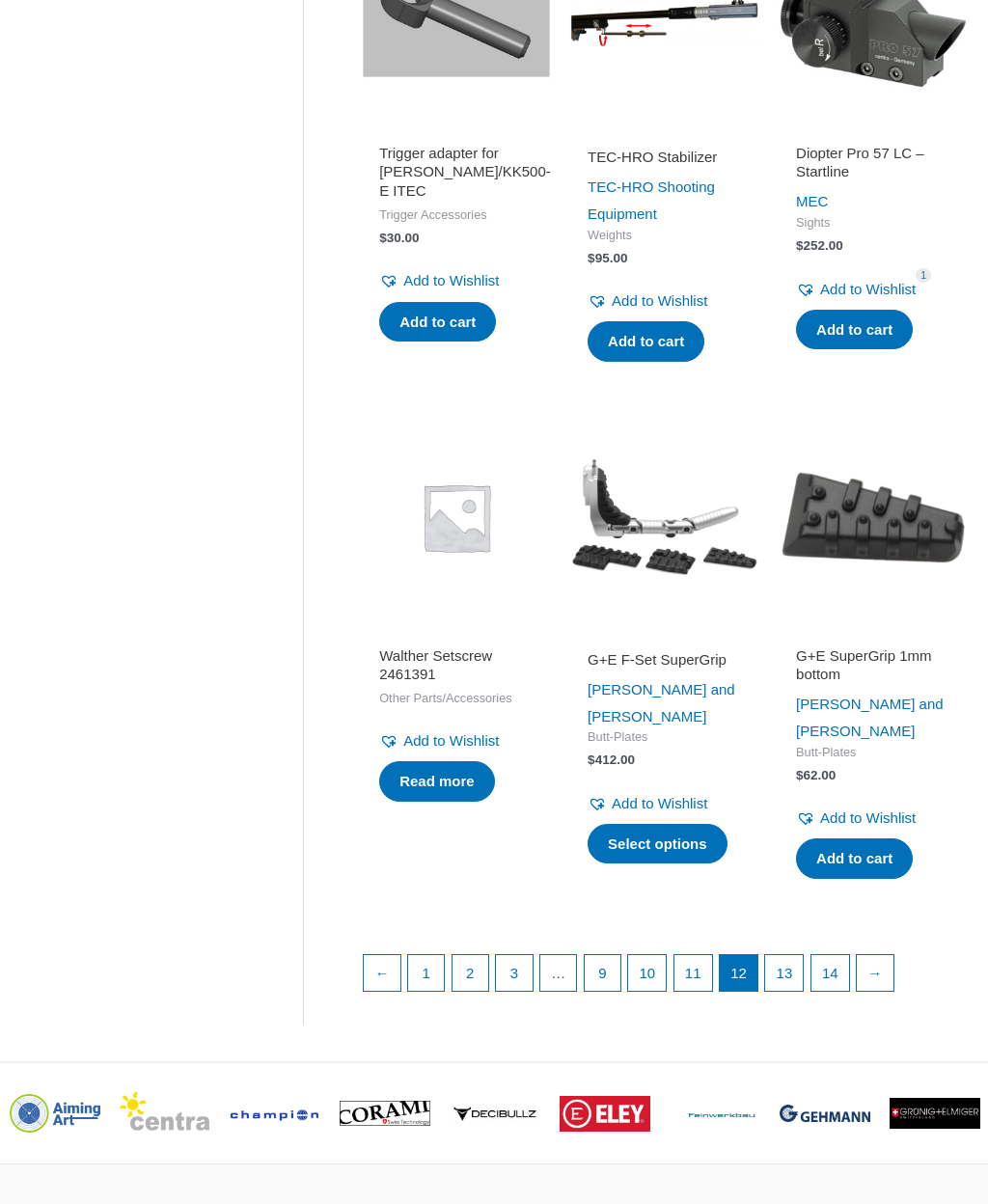
scroll to position [2042, 0]
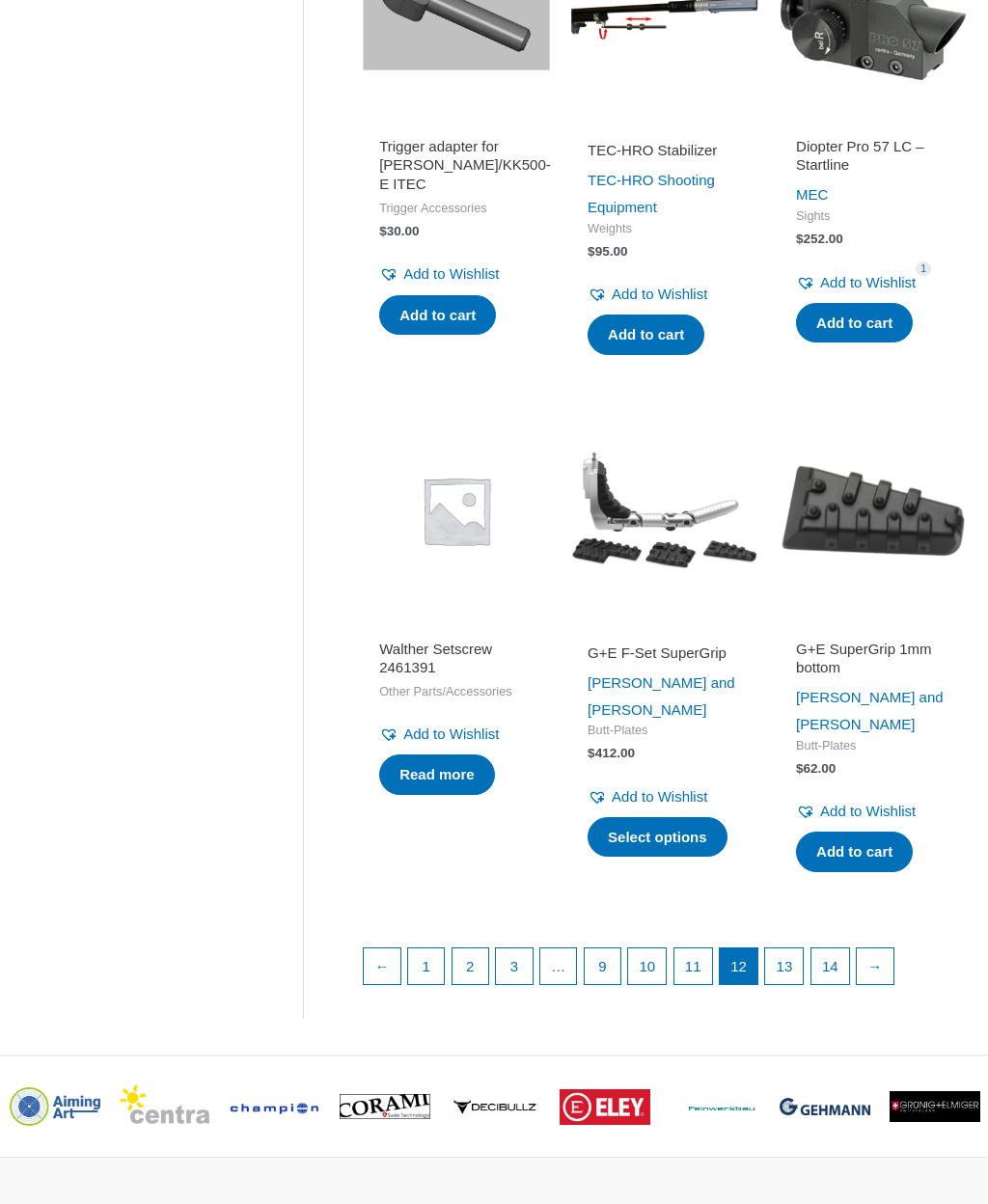
click at [802, 985] on link "13" at bounding box center [784, 966] width 38 height 37
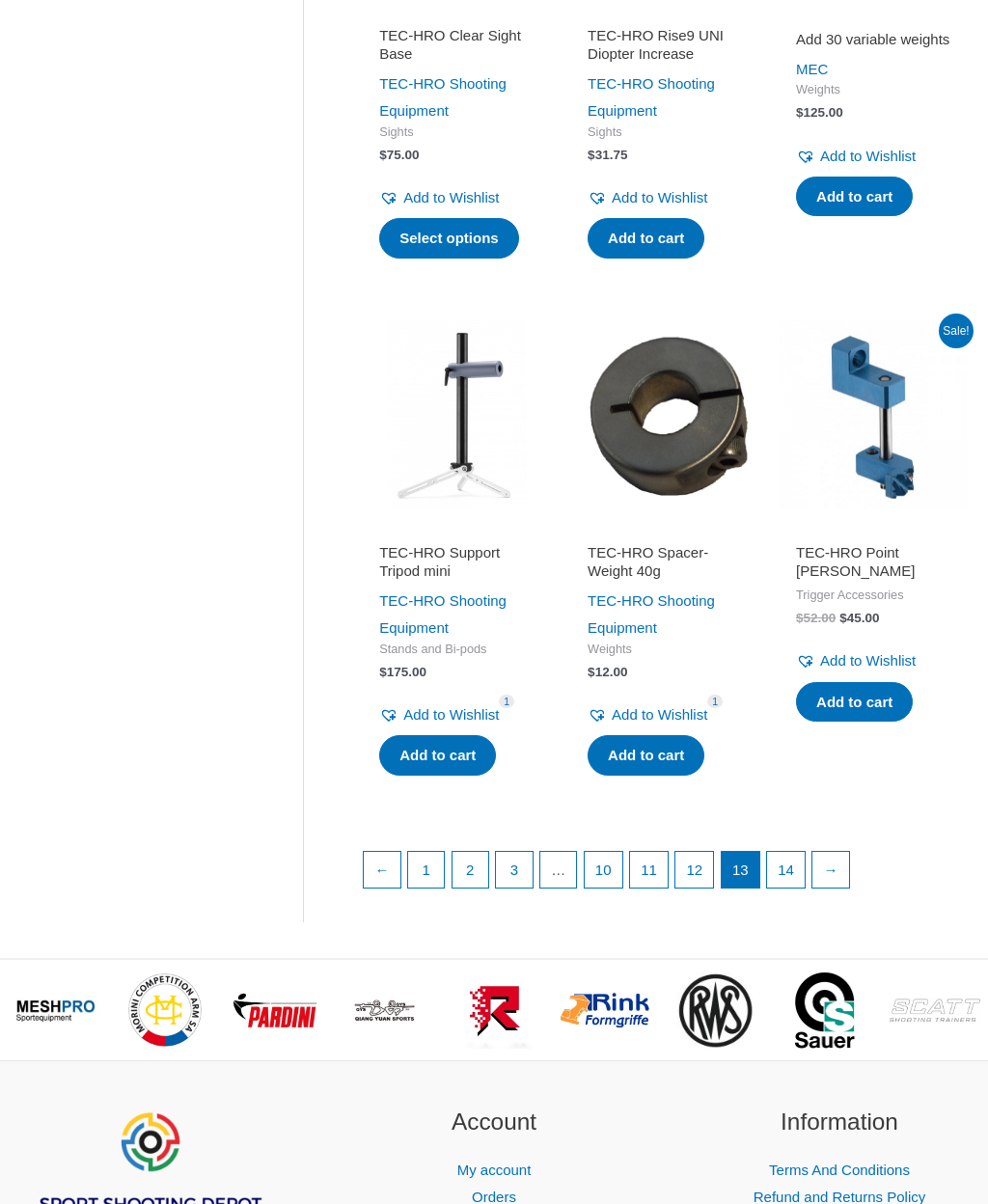
scroll to position [2163, 0]
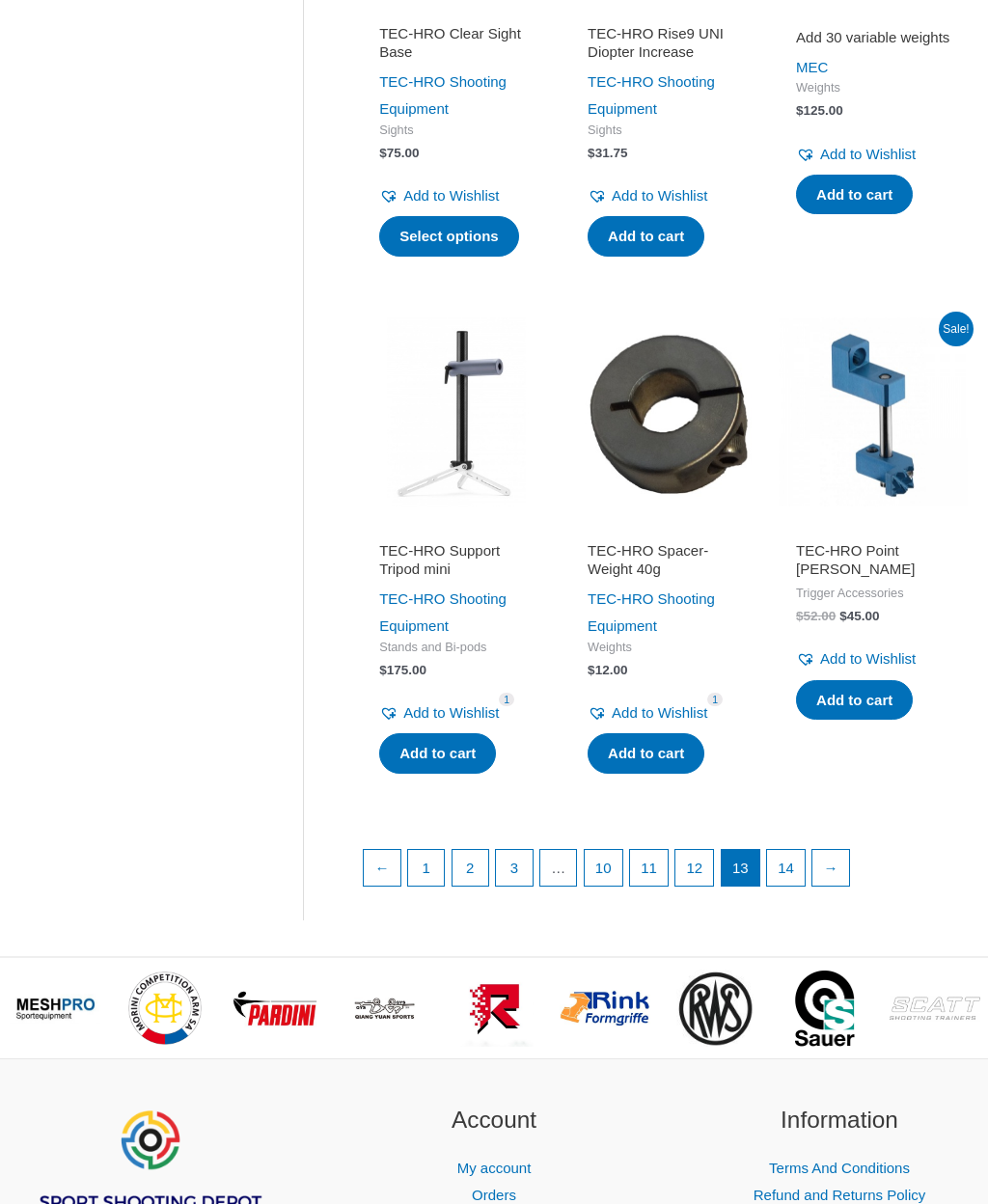
click at [804, 887] on link "14" at bounding box center [786, 868] width 38 height 37
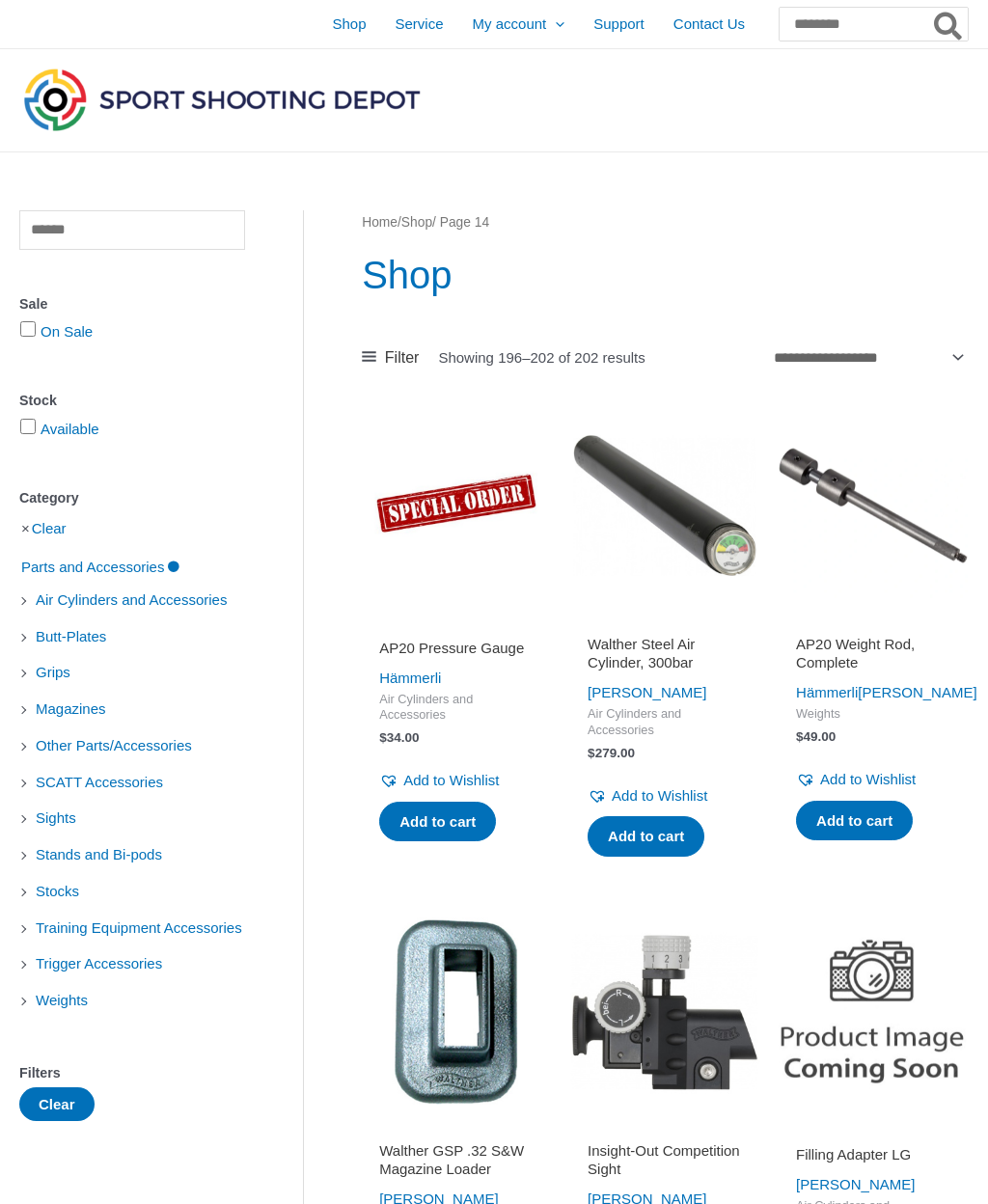
click at [64, 100] on img at bounding box center [222, 100] width 406 height 71
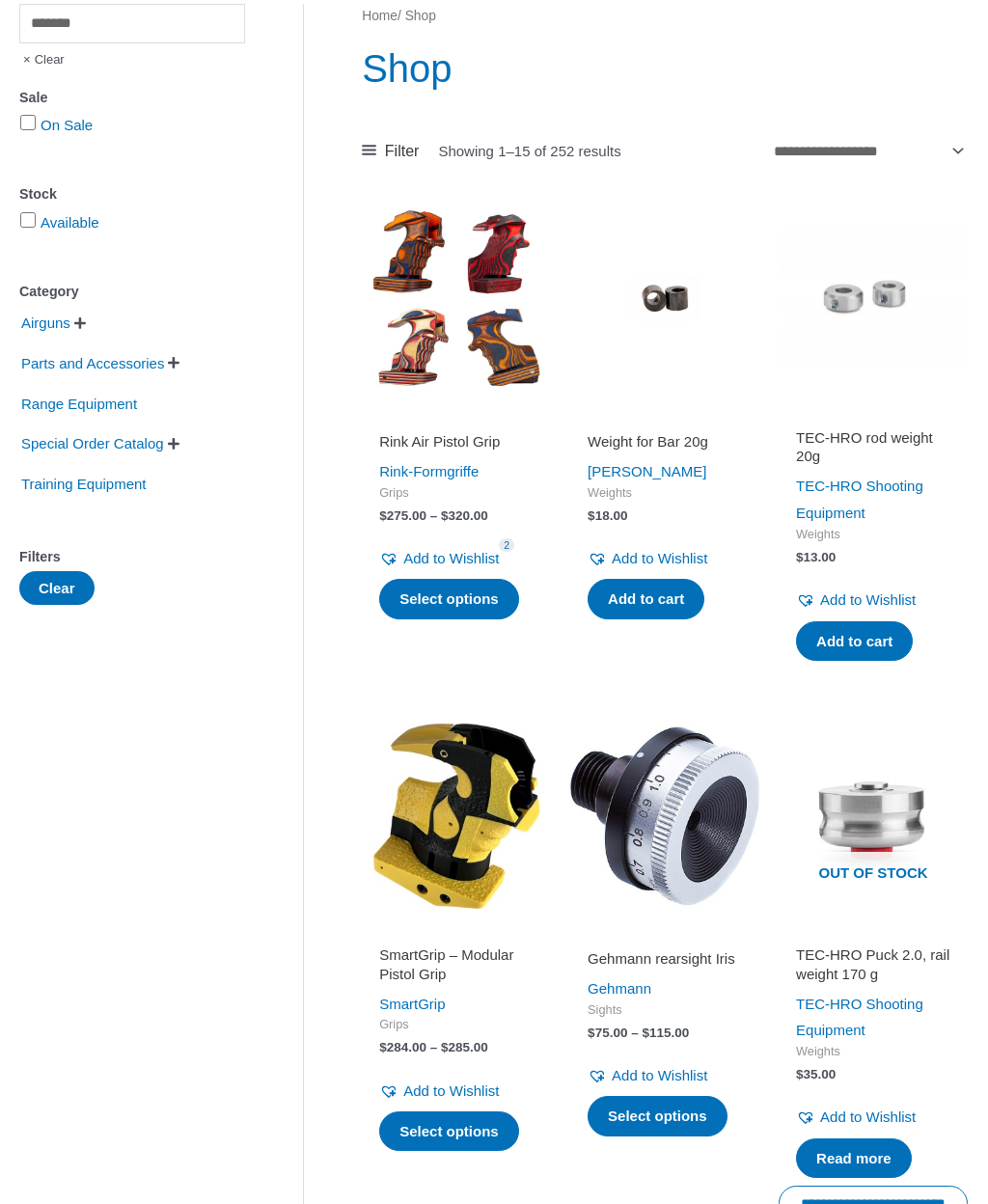
scroll to position [206, 0]
click at [140, 366] on span "Parts and Accessories" at bounding box center [93, 363] width 147 height 33
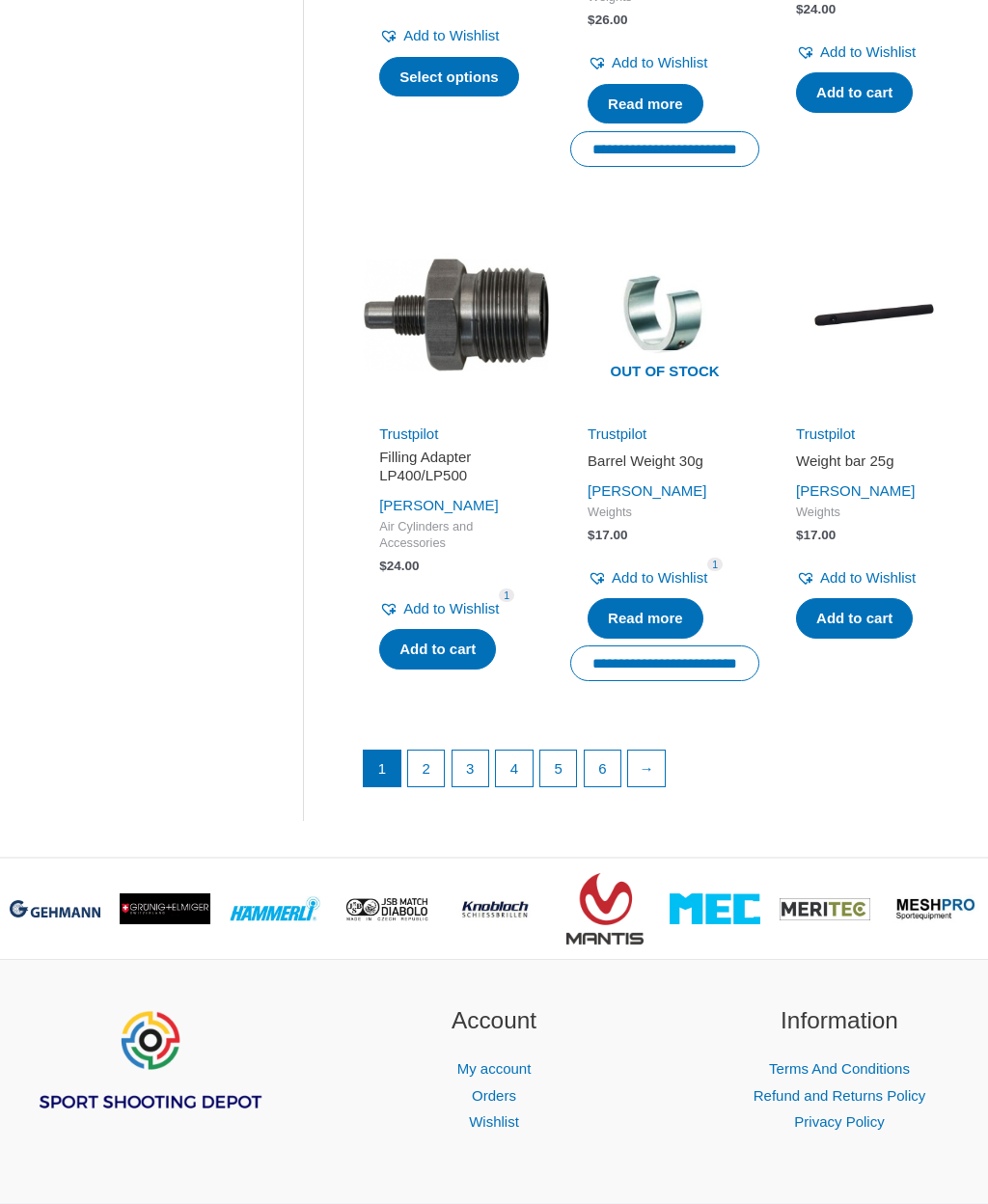
scroll to position [2353, 0]
click at [432, 764] on link "2" at bounding box center [426, 769] width 37 height 37
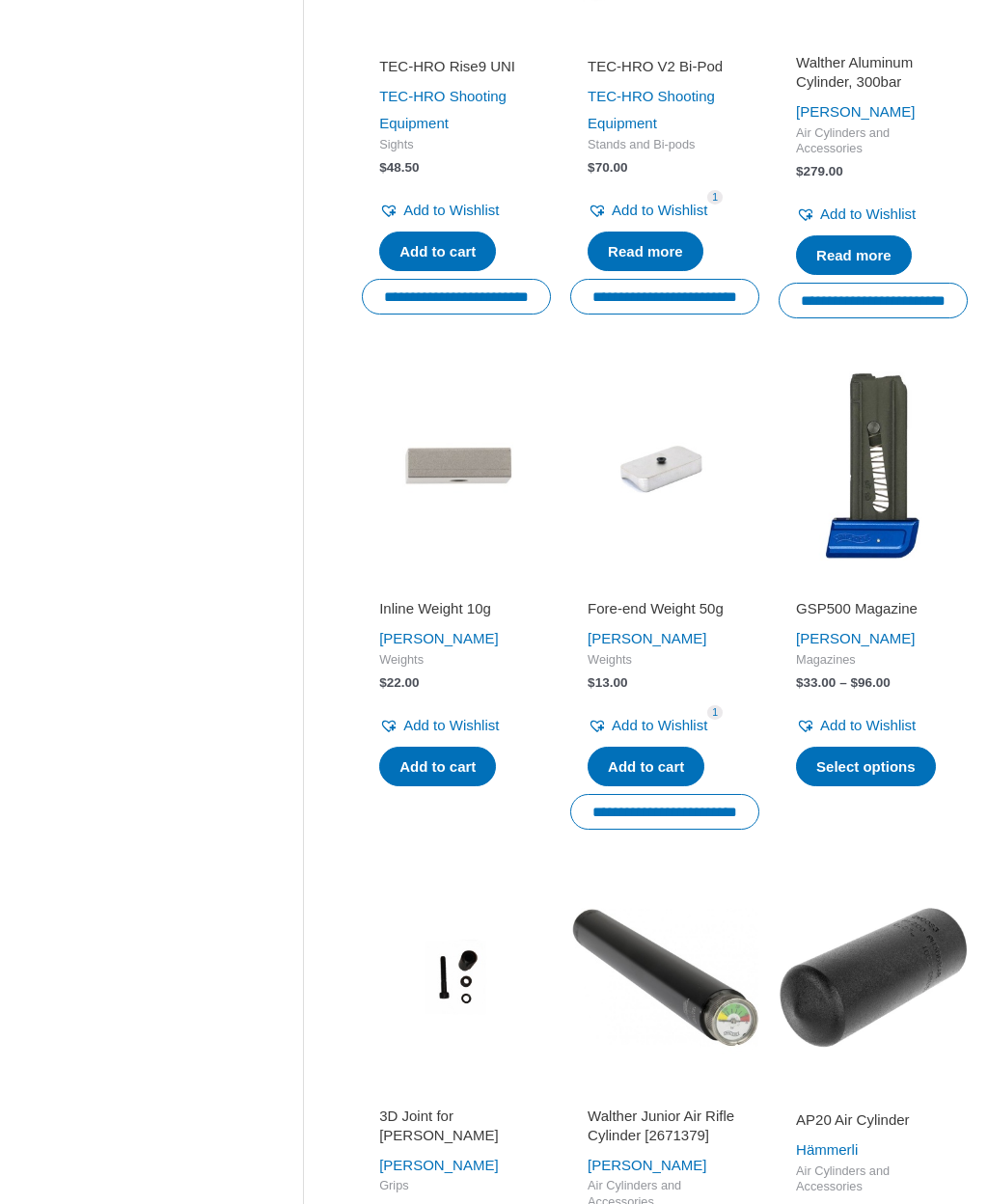
scroll to position [1653, 0]
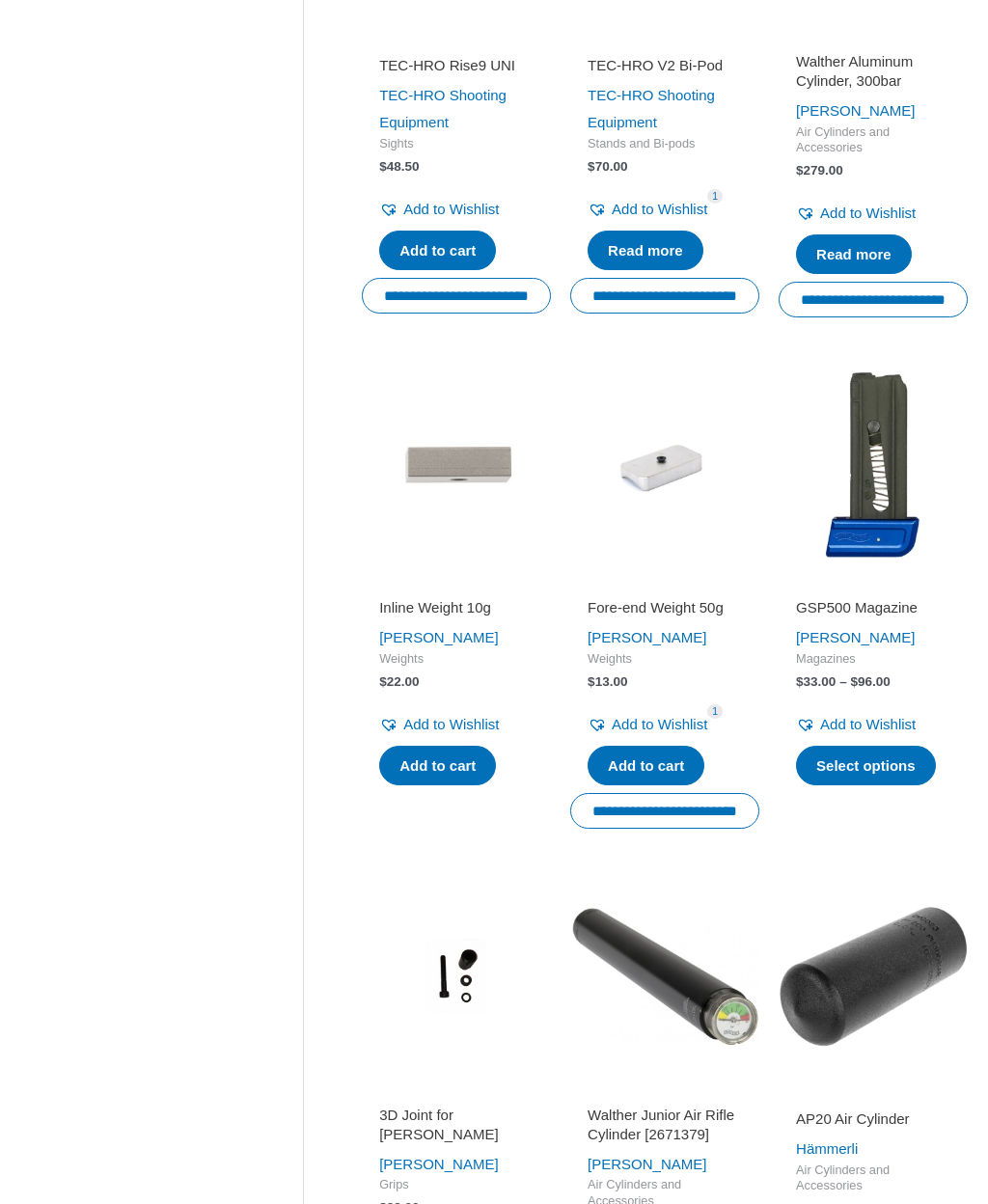
click at [884, 611] on h2 "GSP500 Magazine" at bounding box center [874, 608] width 154 height 20
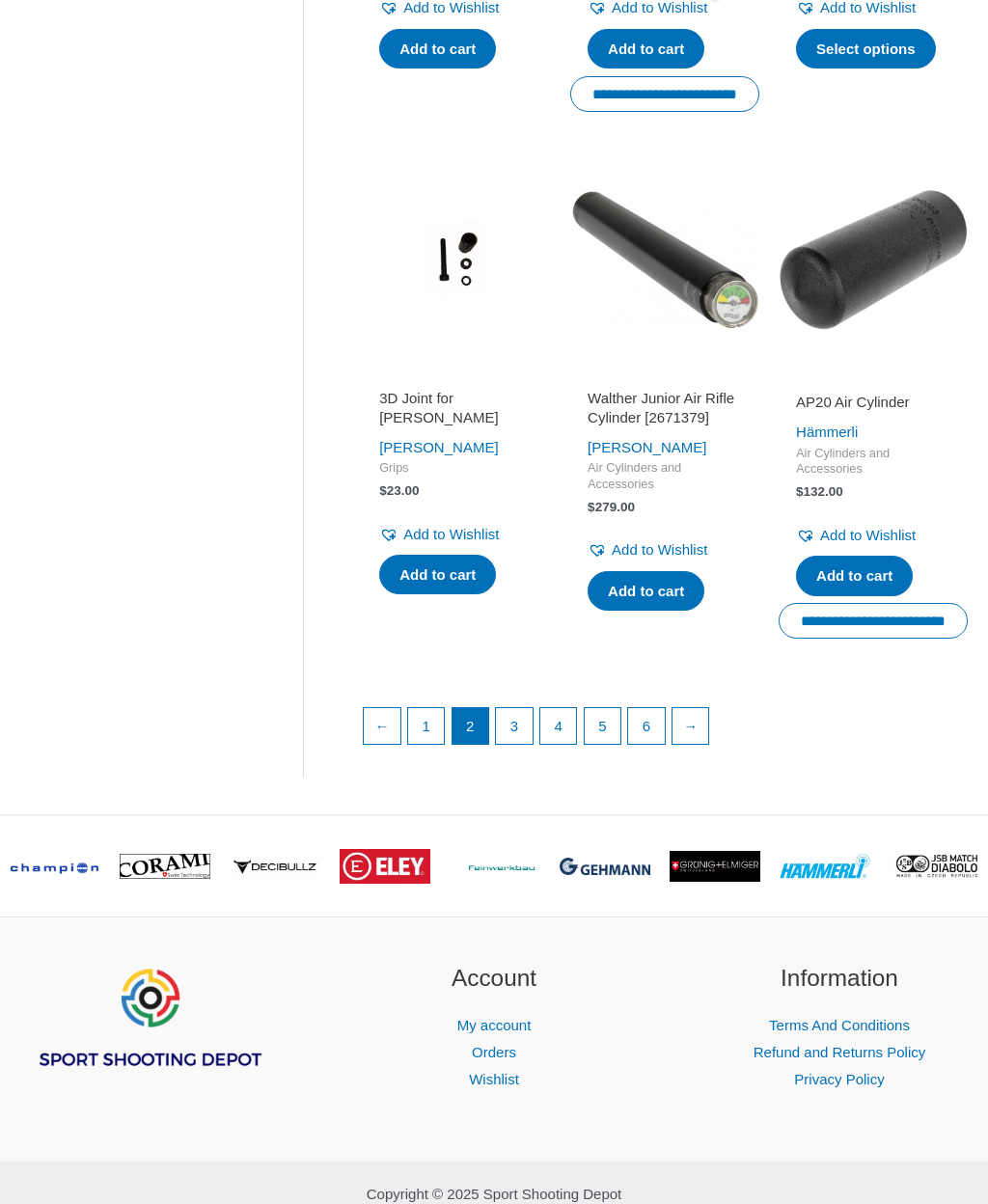
scroll to position [2371, 0]
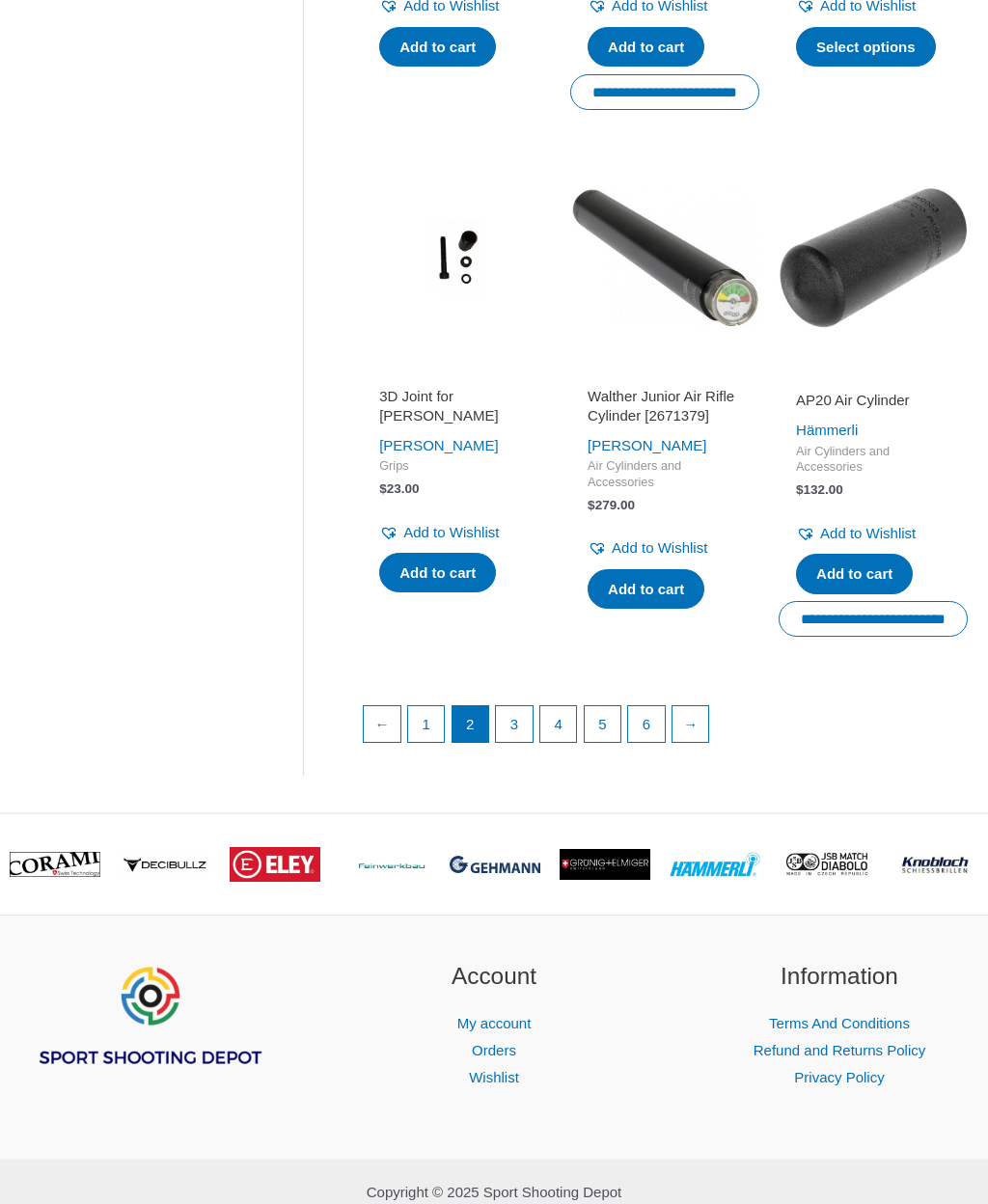
click at [525, 726] on link "3" at bounding box center [514, 724] width 37 height 37
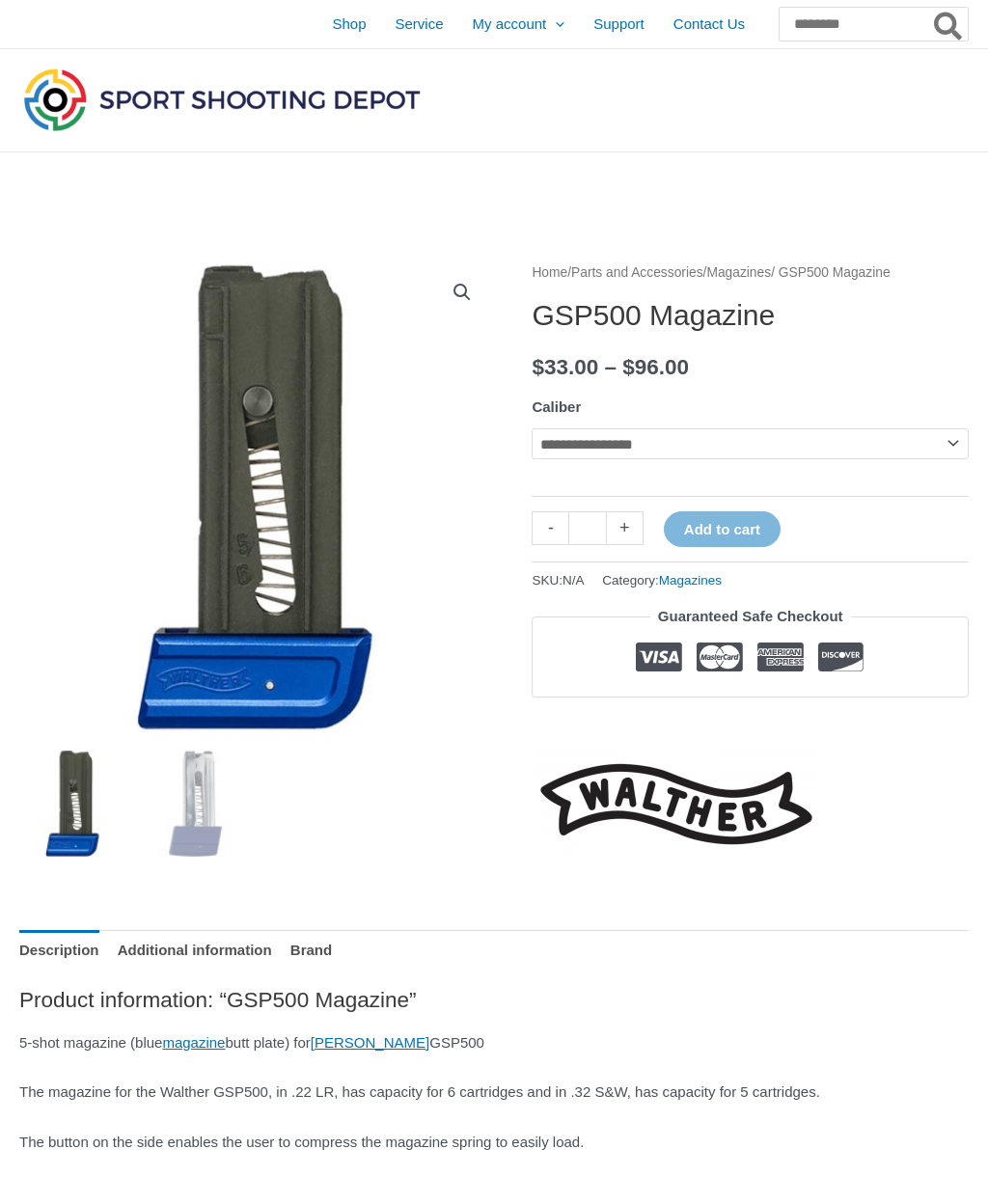
click at [912, 442] on select "**********" at bounding box center [750, 443] width 437 height 31
select select "**"
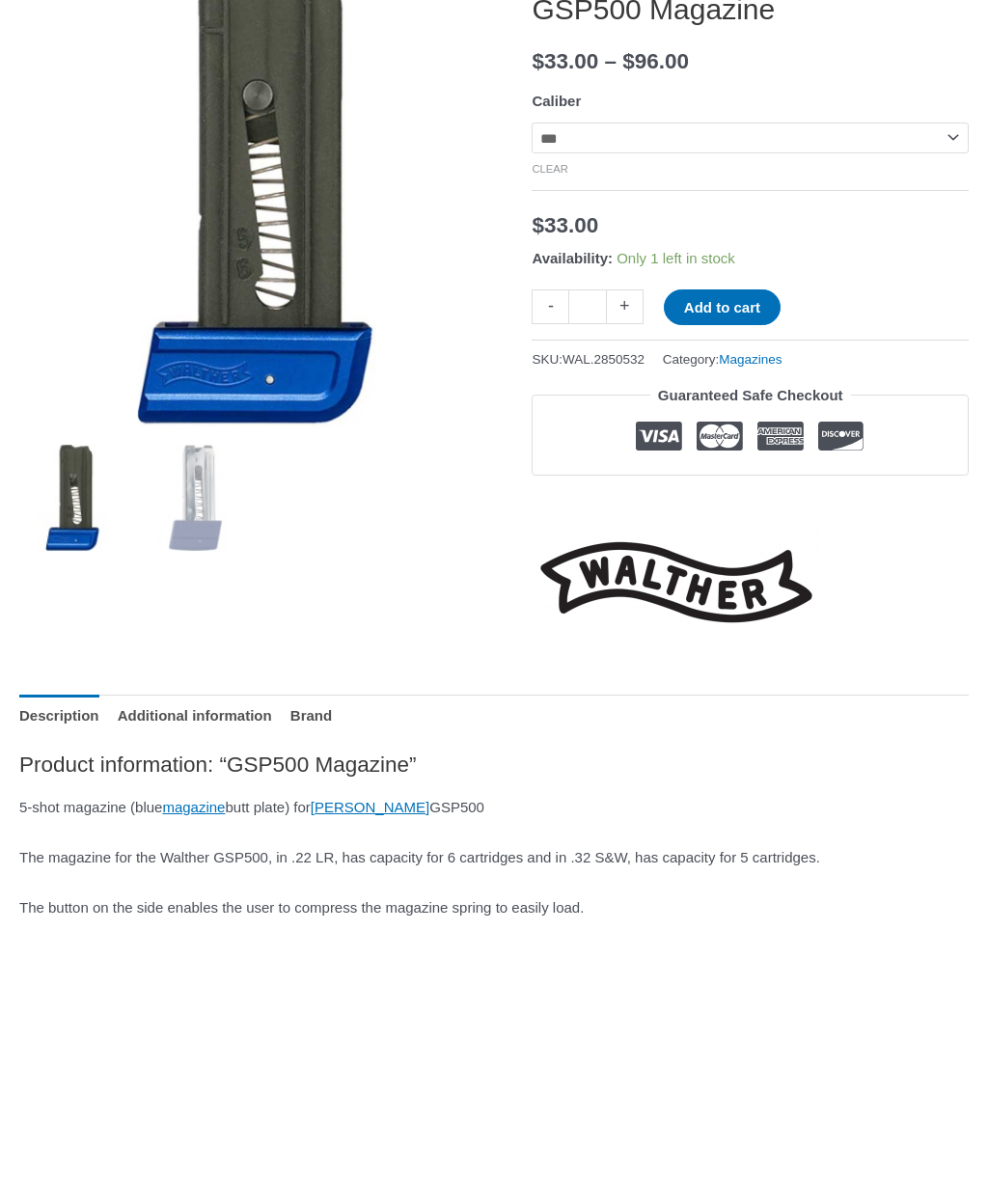
scroll to position [307, 0]
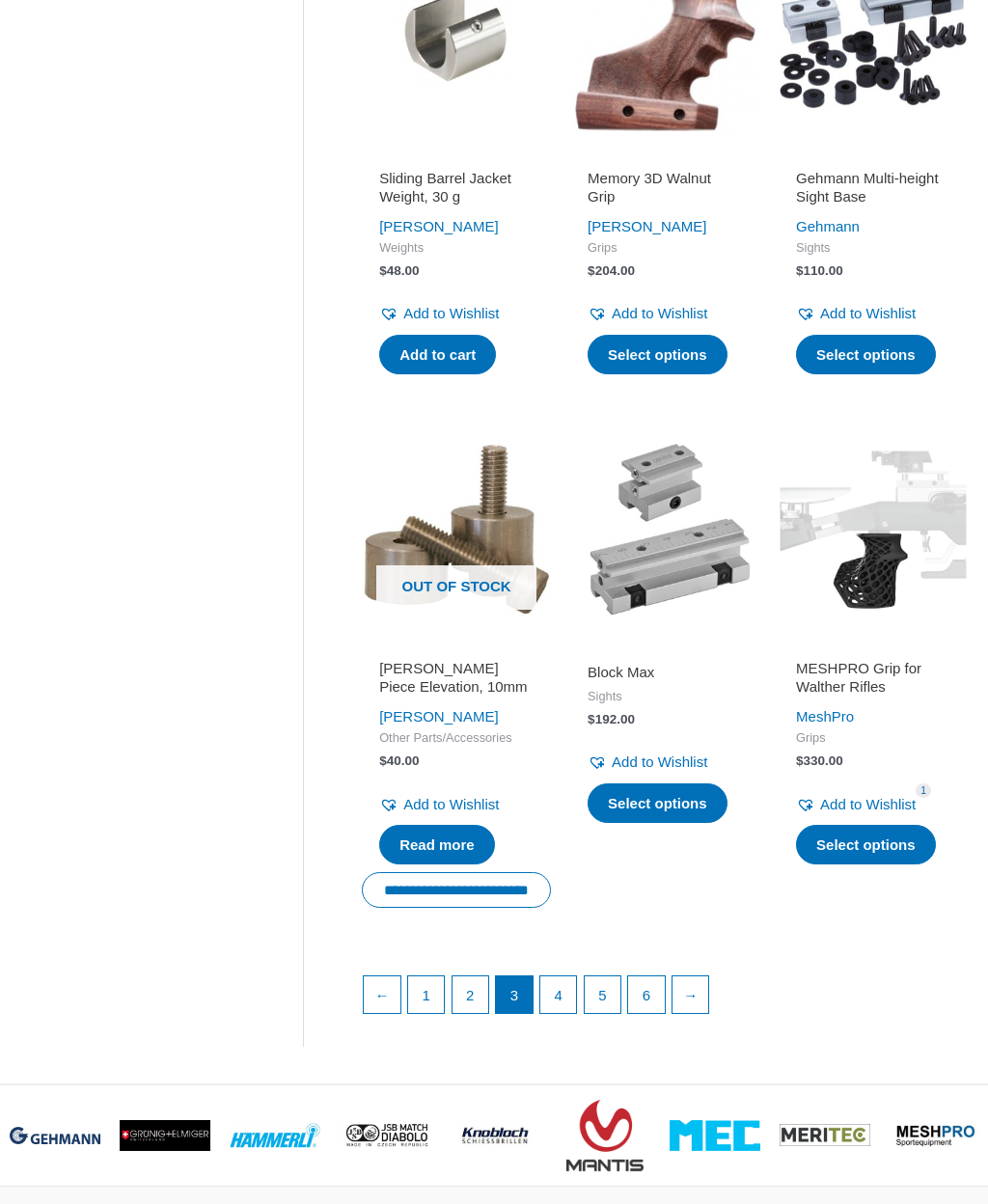
scroll to position [2027, 0]
click at [557, 1014] on link "4" at bounding box center [558, 994] width 37 height 37
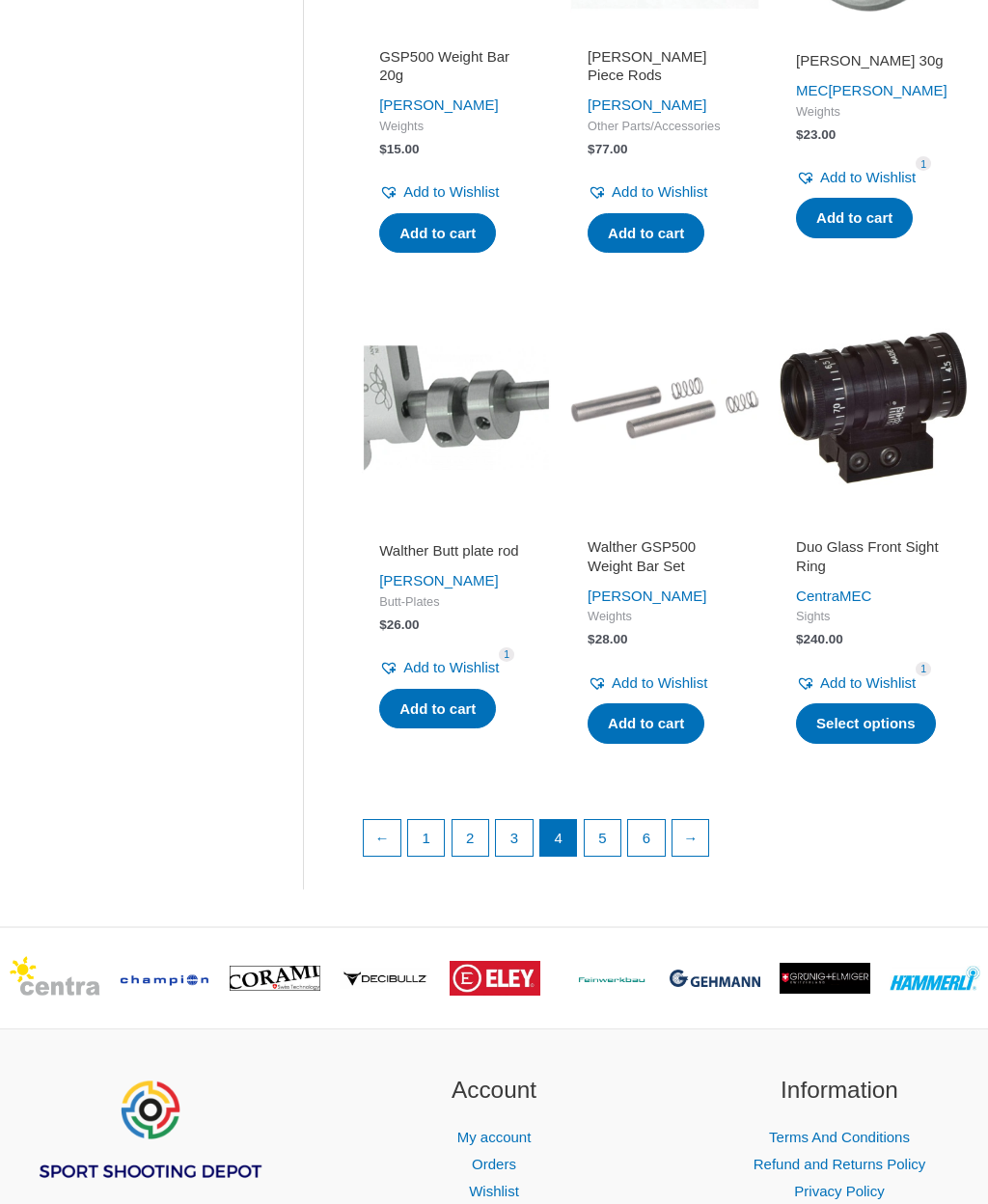
scroll to position [2158, 0]
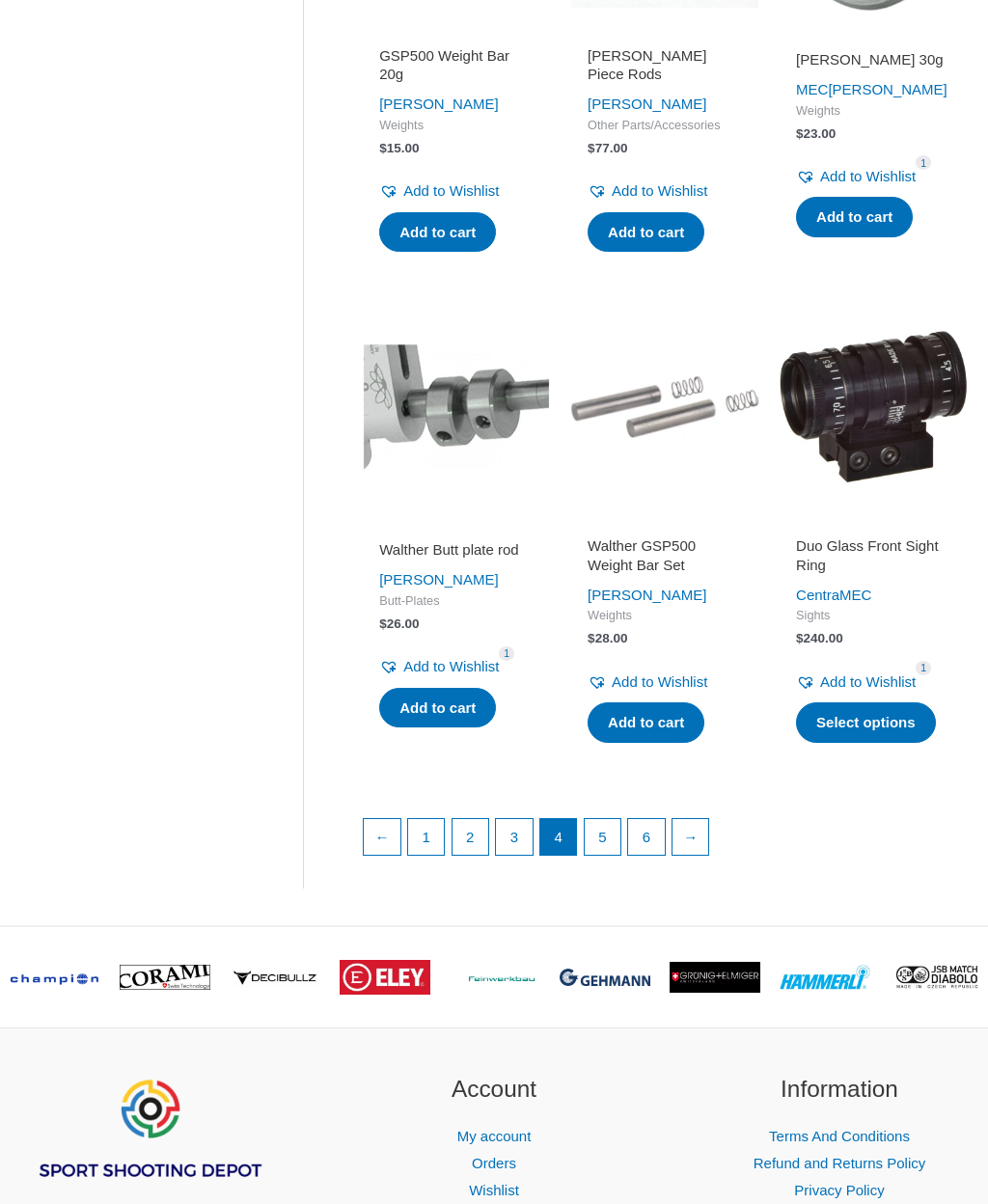
click at [611, 846] on link "5" at bounding box center [602, 837] width 37 height 37
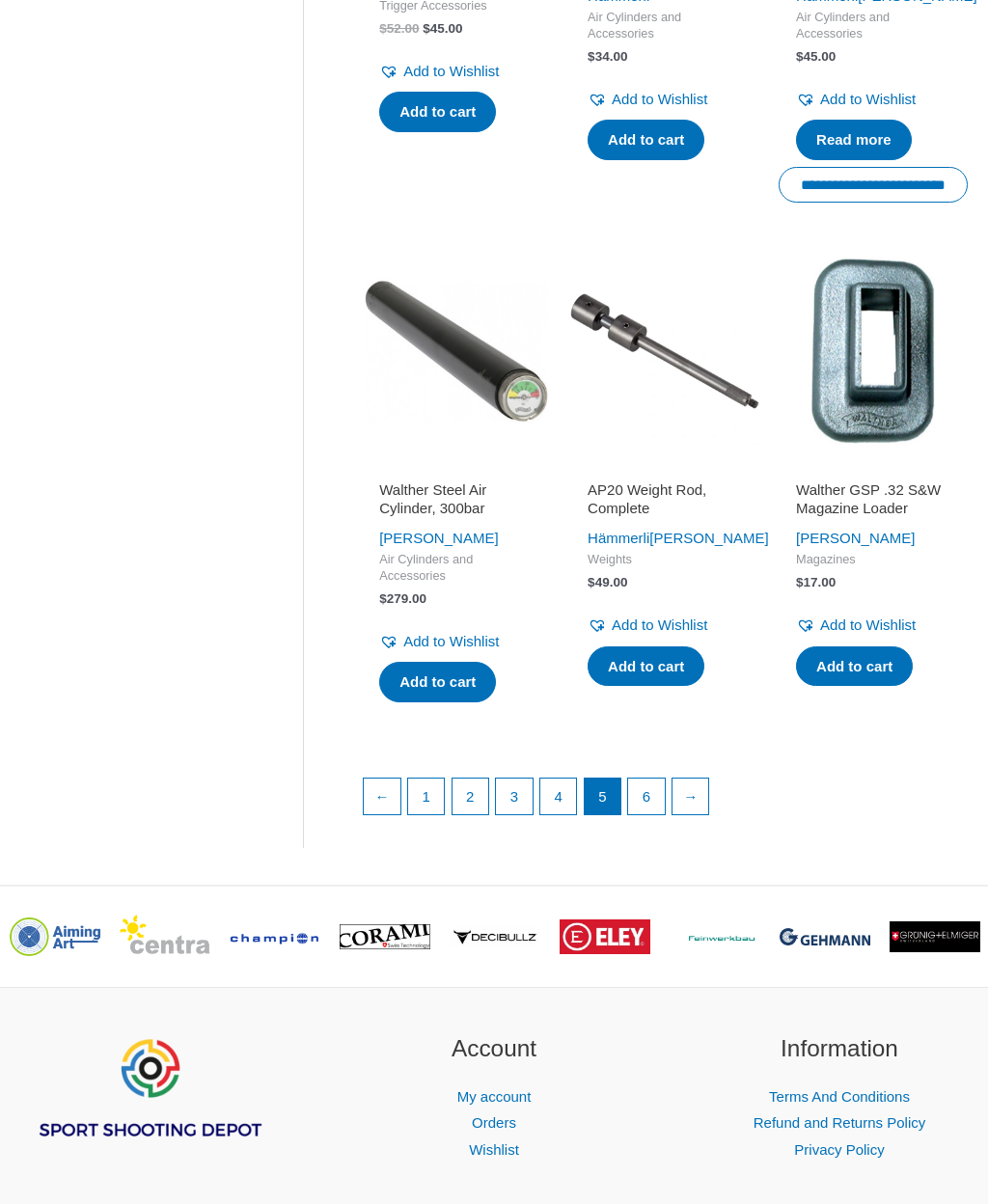
scroll to position [2245, 0]
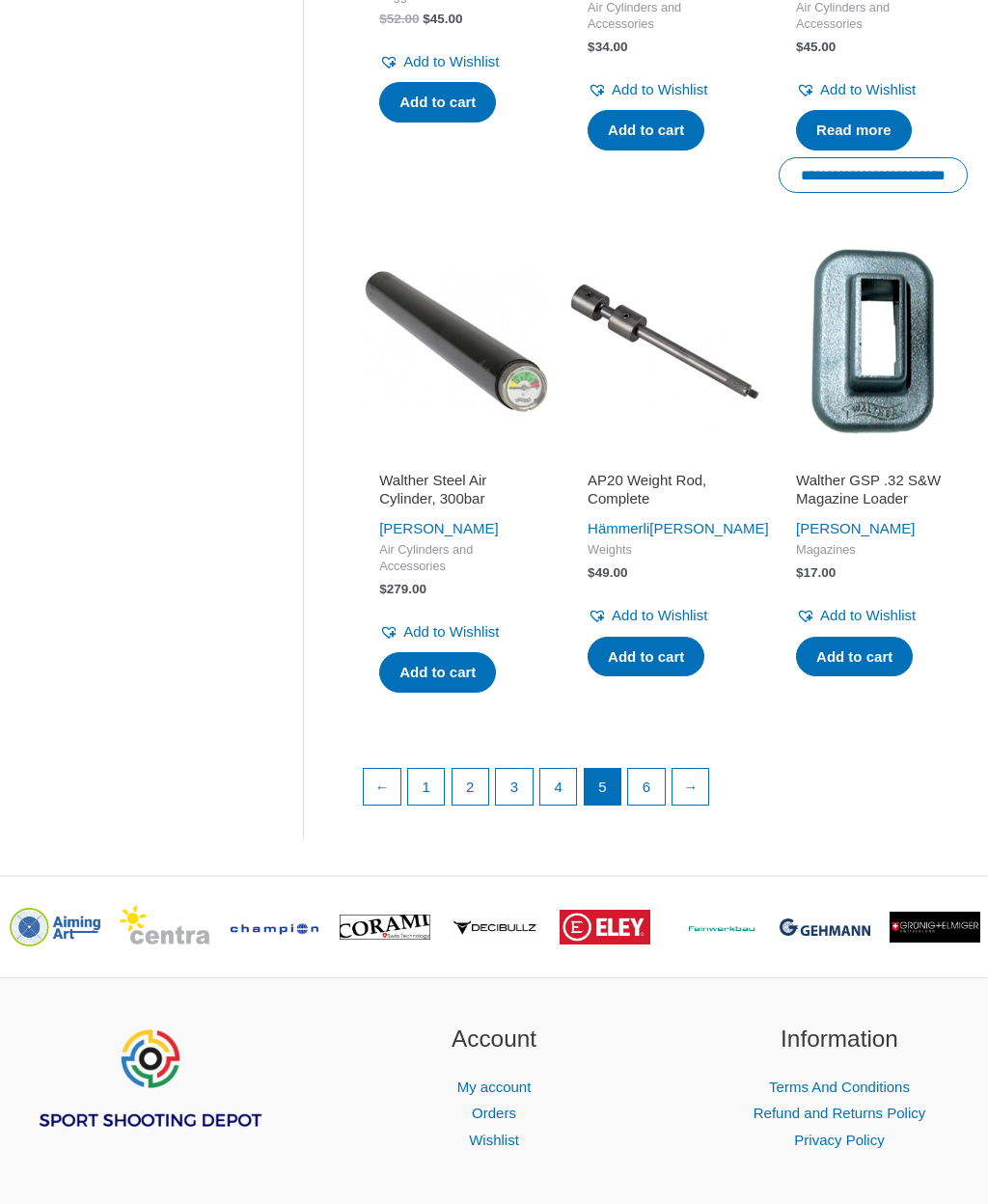
click at [654, 806] on link "6" at bounding box center [646, 788] width 37 height 37
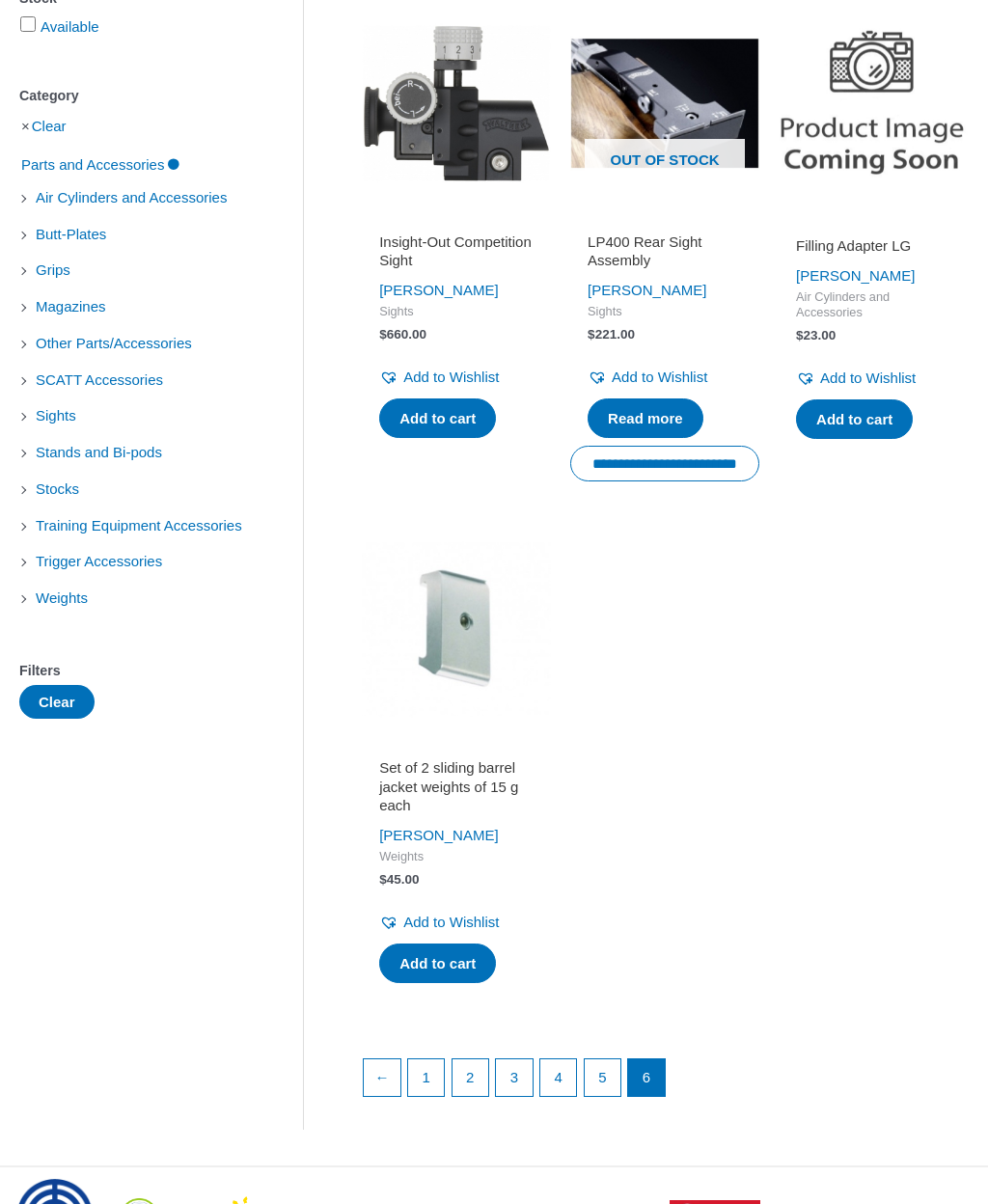
scroll to position [403, 0]
click at [424, 1079] on link "1" at bounding box center [426, 1077] width 37 height 37
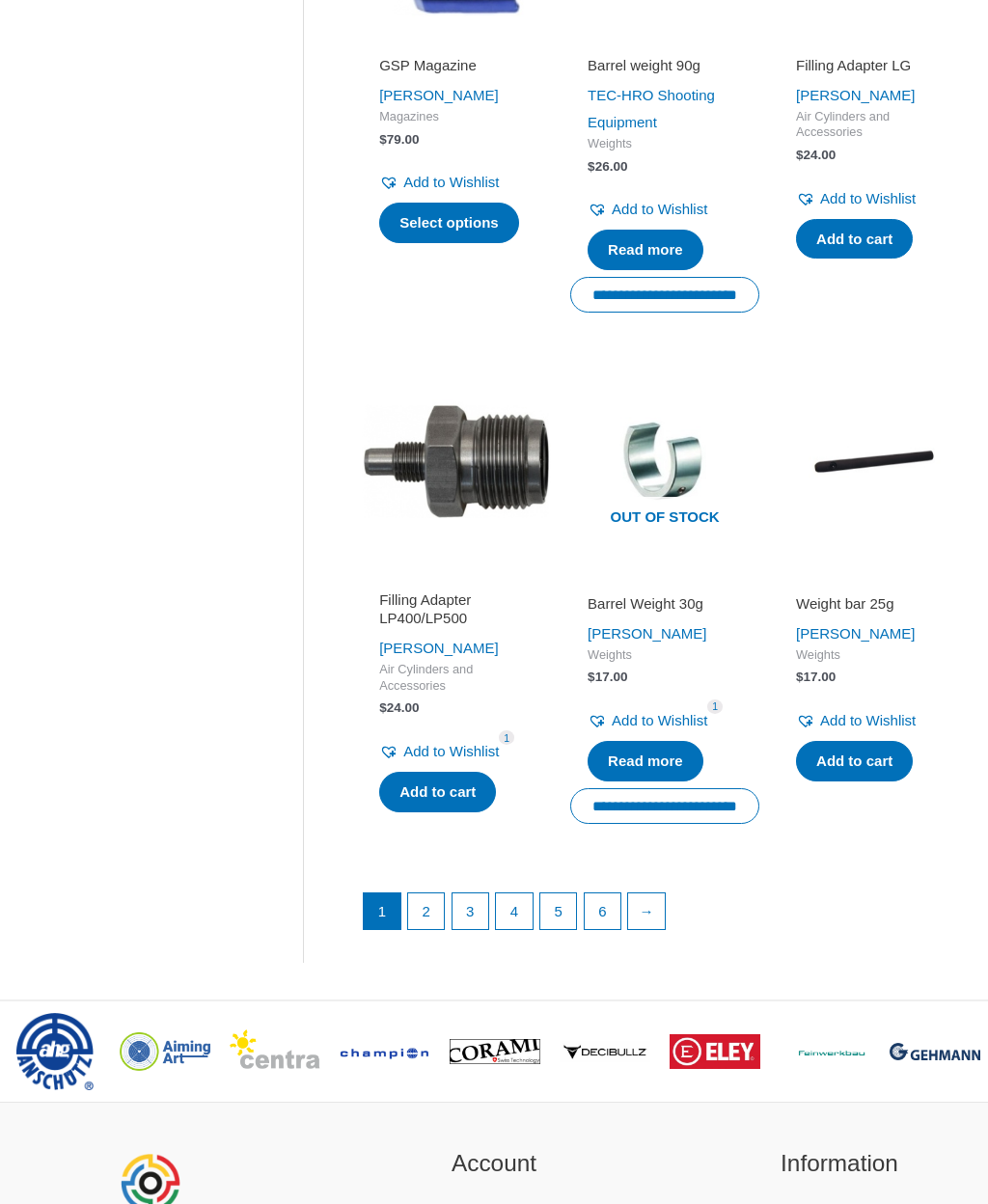
scroll to position [2192, 0]
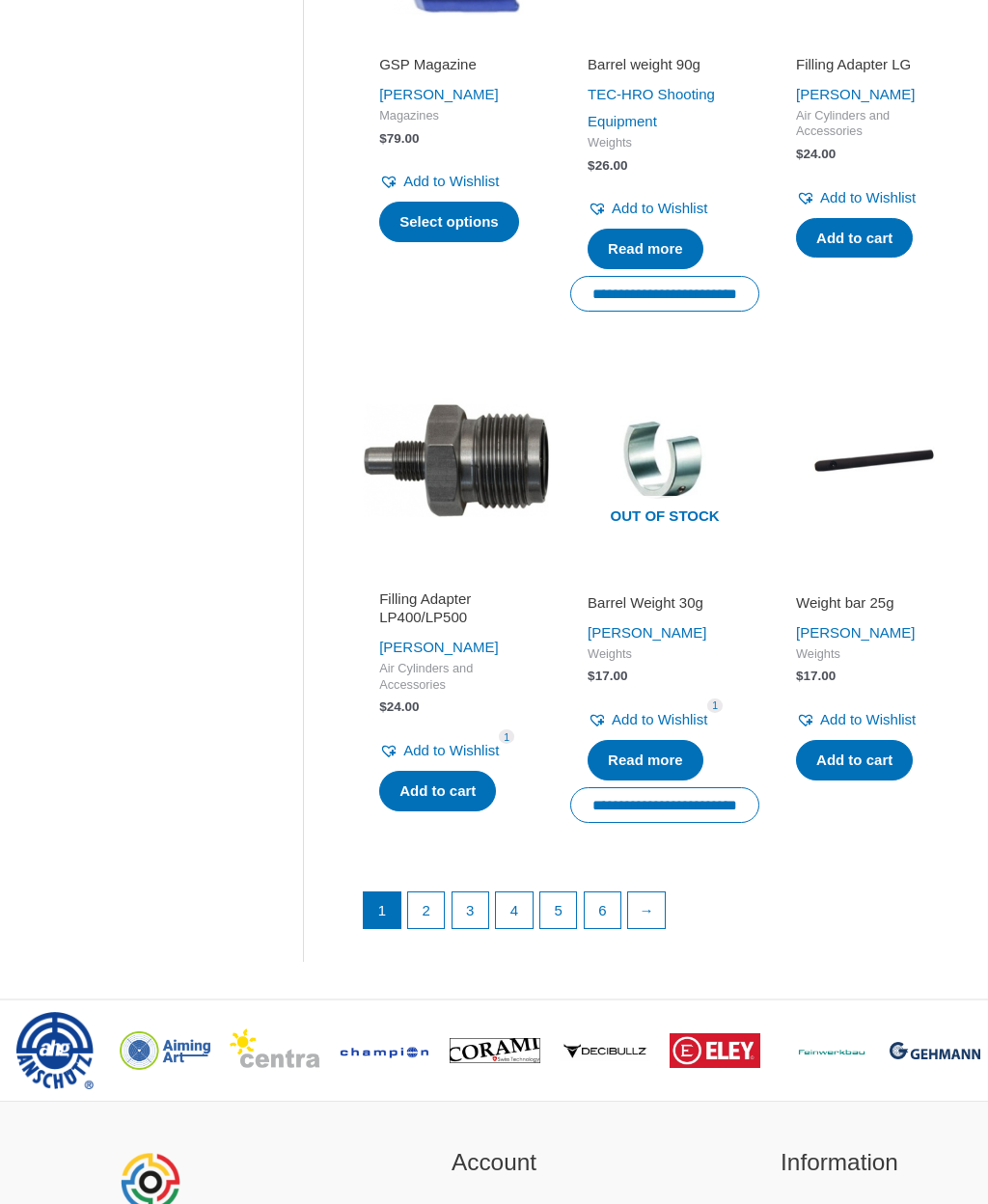
click at [428, 908] on link "2" at bounding box center [426, 910] width 37 height 37
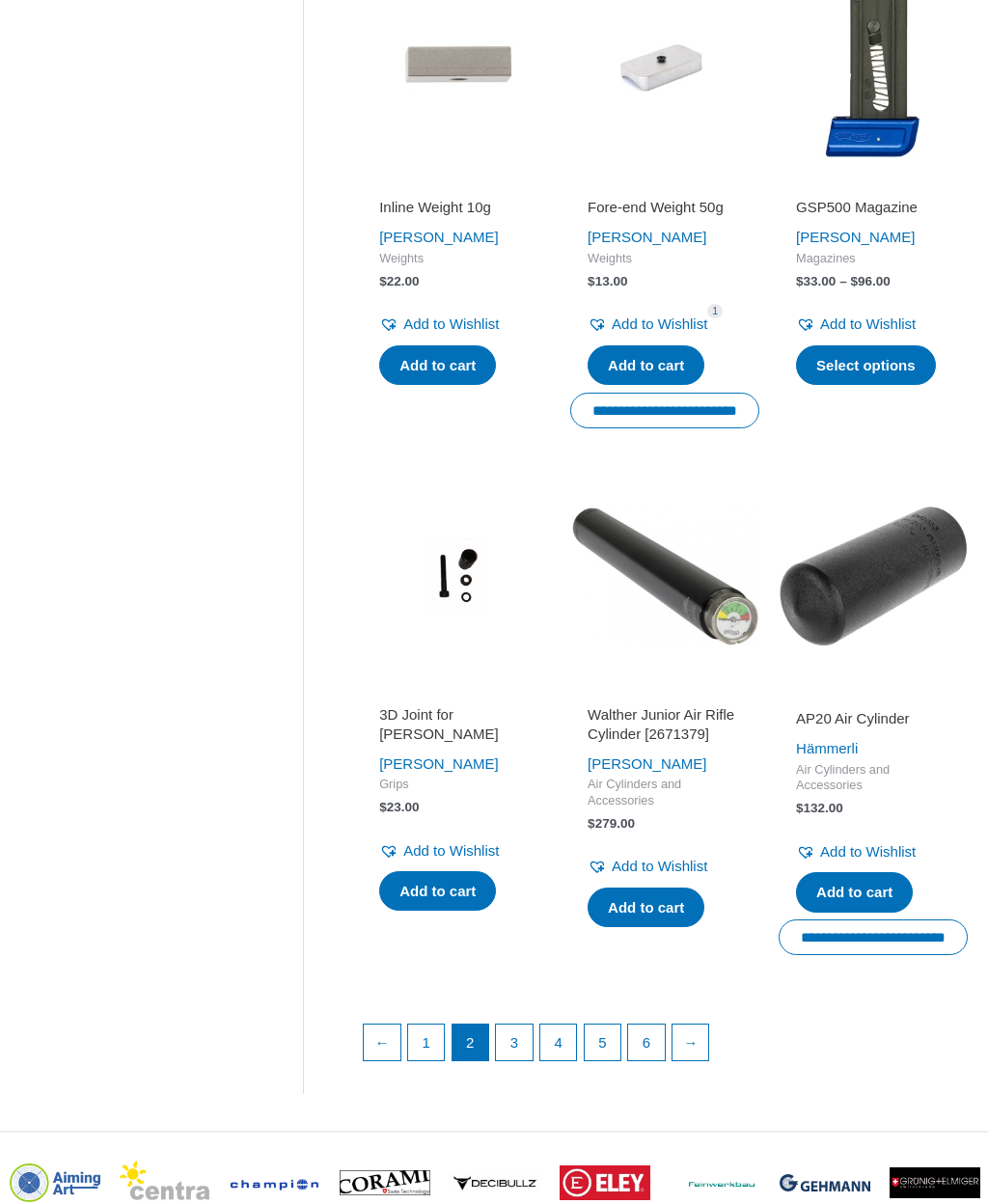
scroll to position [2050, 0]
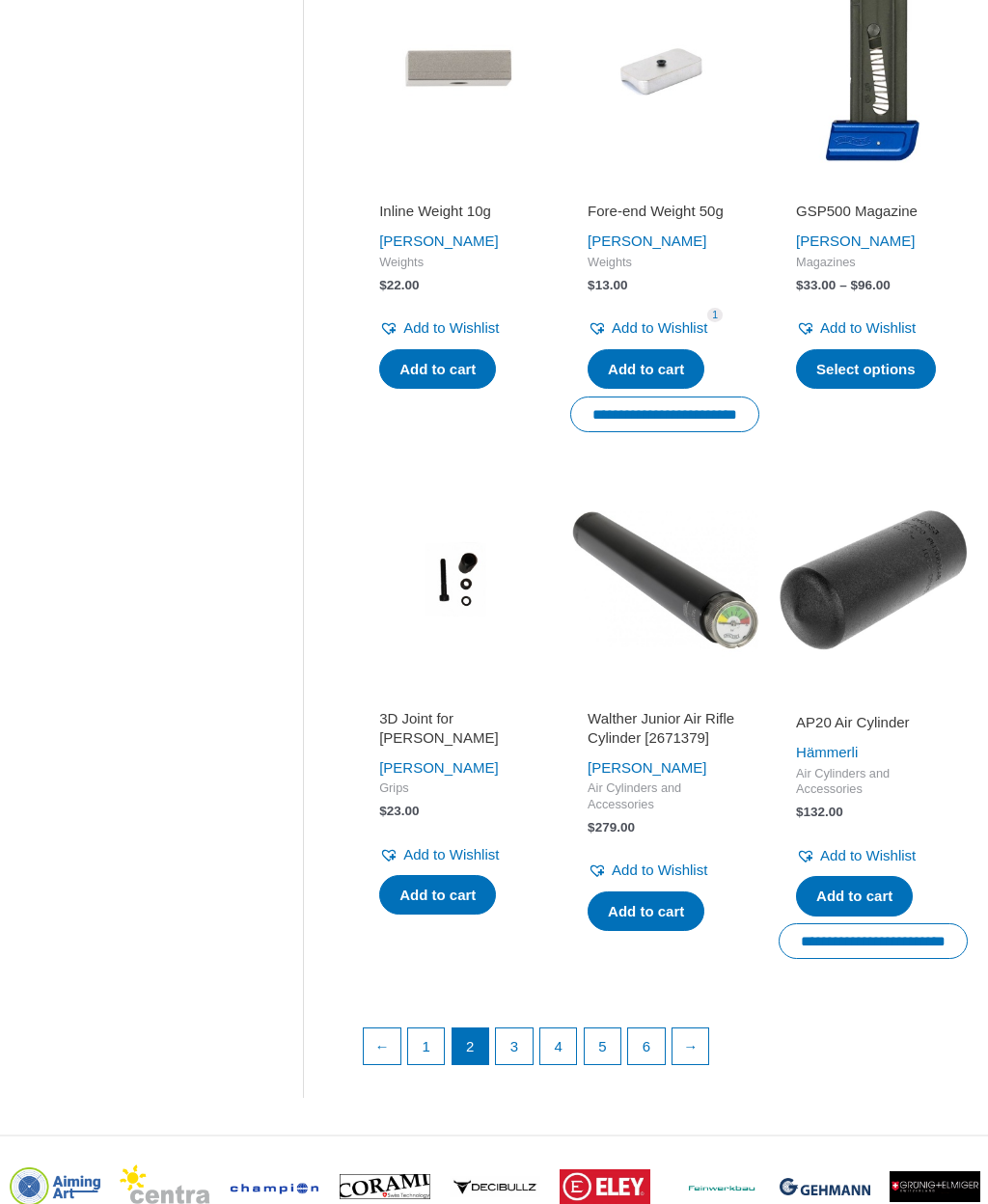
click at [516, 1042] on link "3" at bounding box center [514, 1046] width 37 height 37
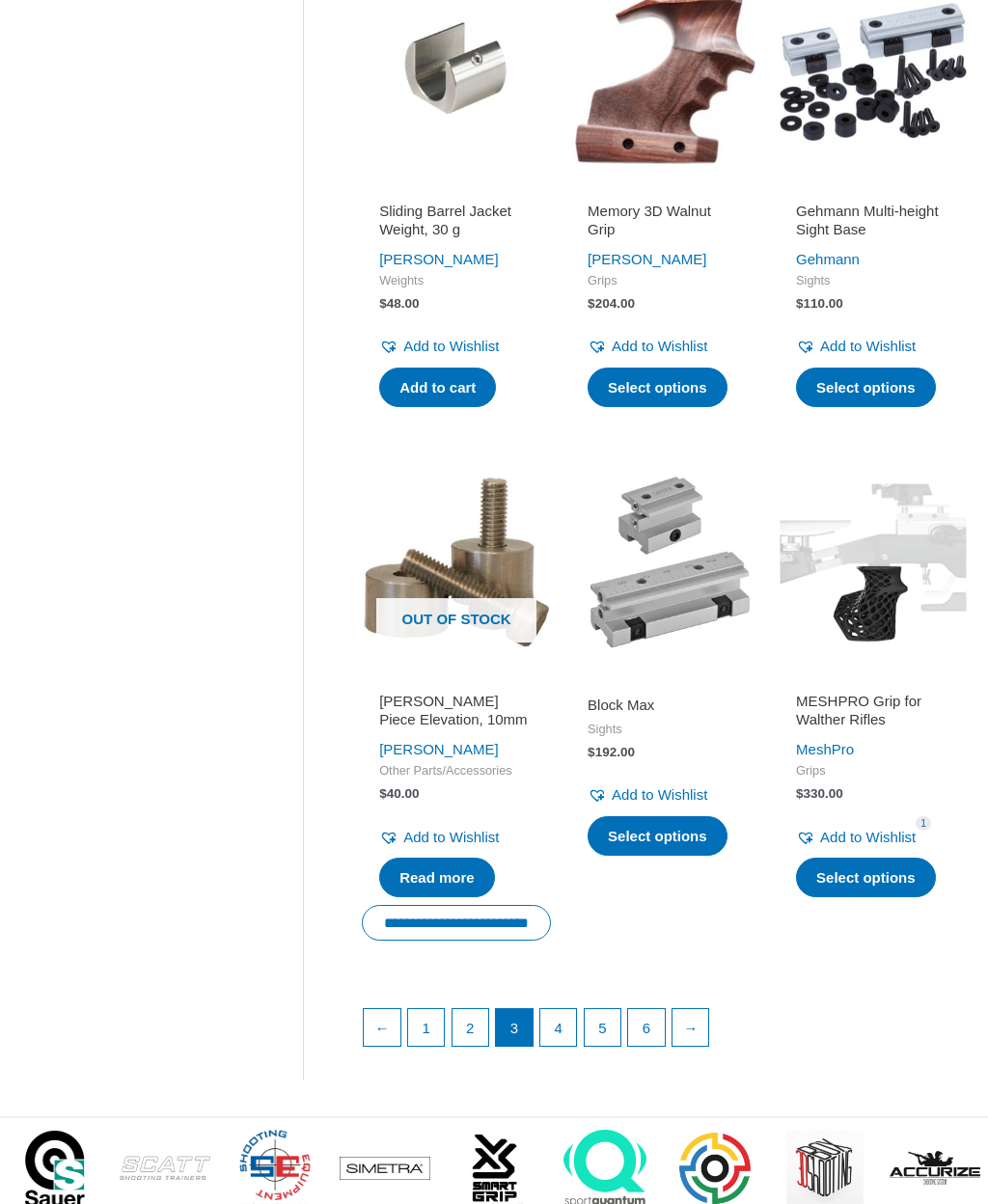
scroll to position [1997, 0]
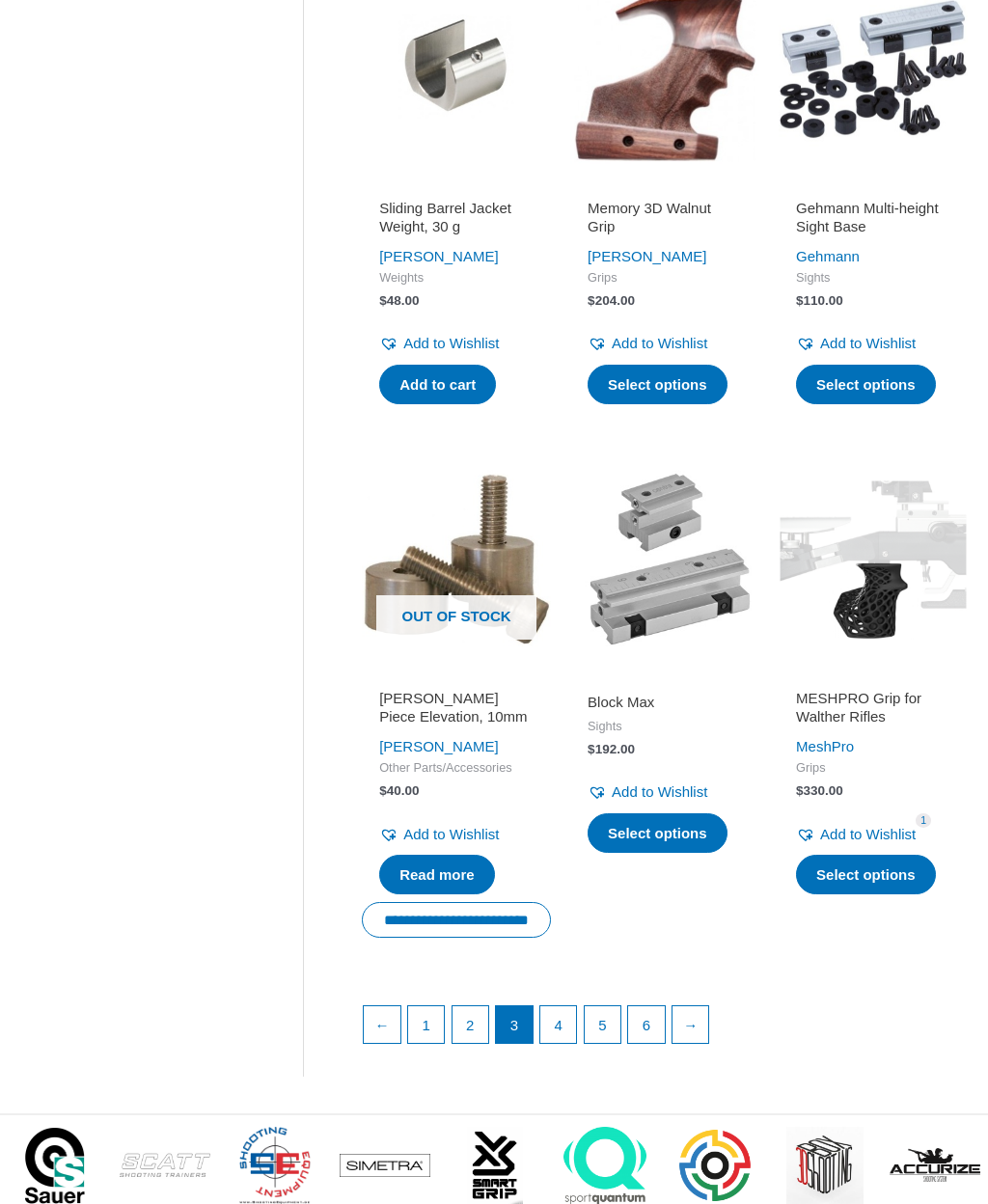
click at [555, 1043] on link "4" at bounding box center [558, 1024] width 37 height 37
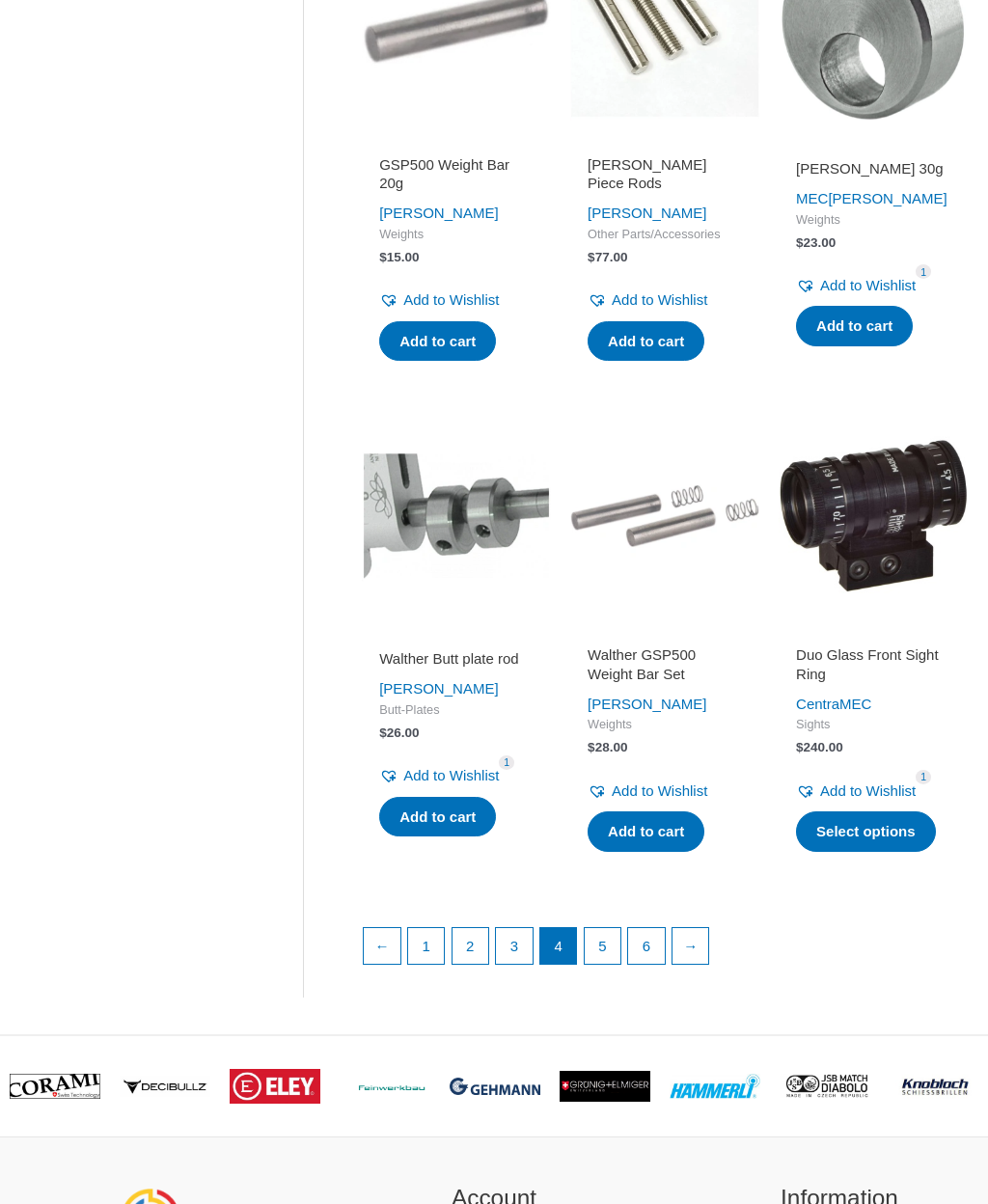
scroll to position [2084, 0]
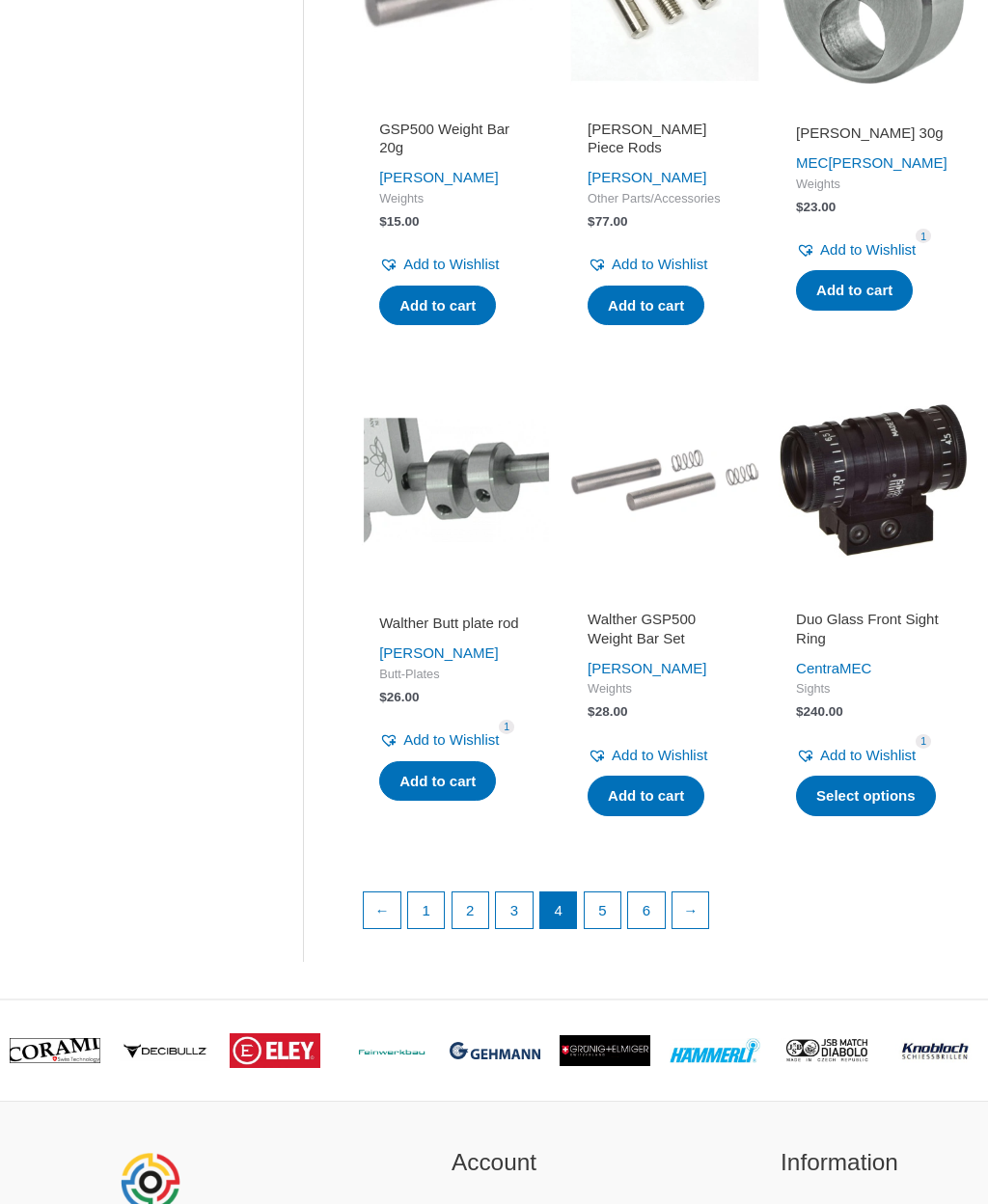
click at [599, 929] on link "5" at bounding box center [602, 911] width 37 height 37
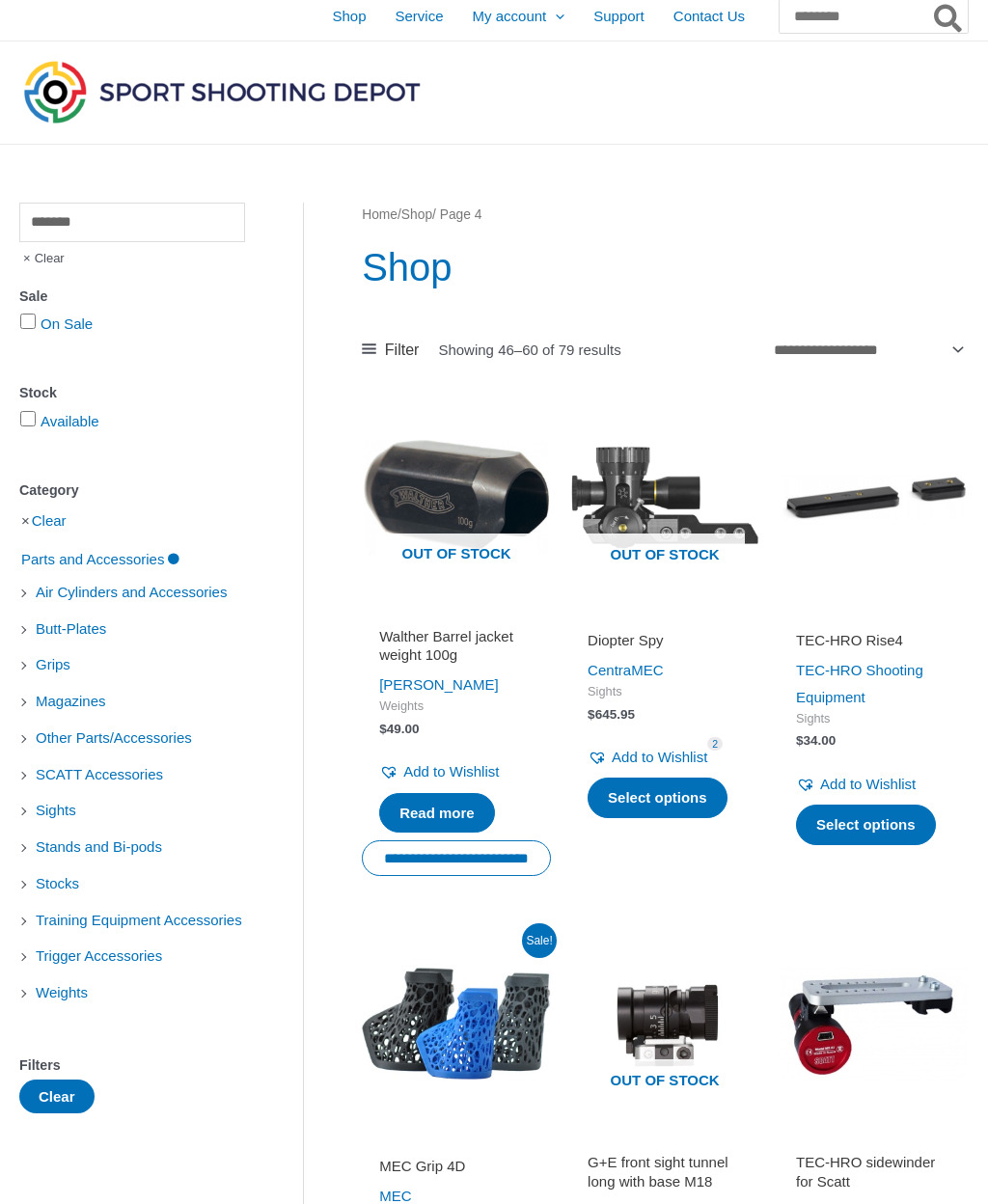
scroll to position [0, 0]
